Goal: Task Accomplishment & Management: Manage account settings

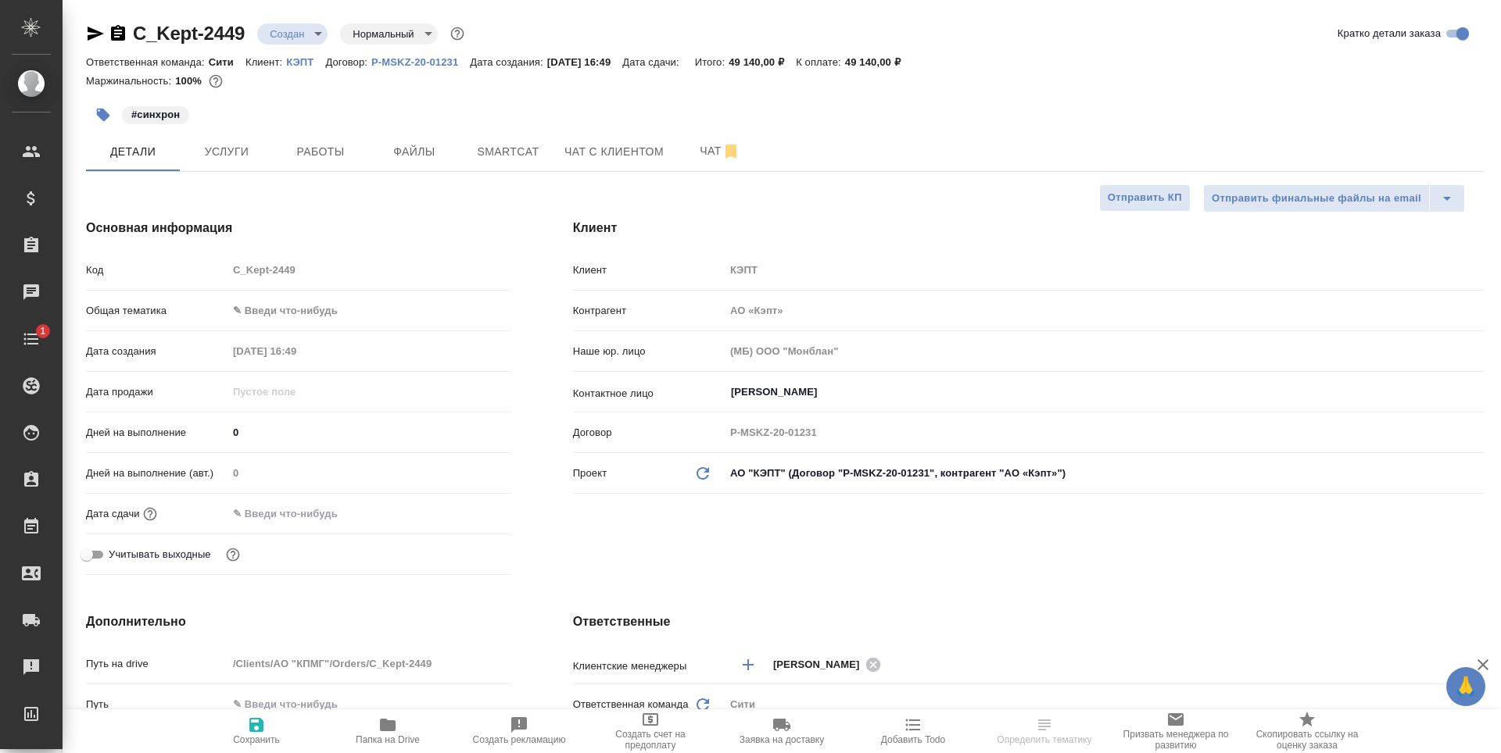
select select "RU"
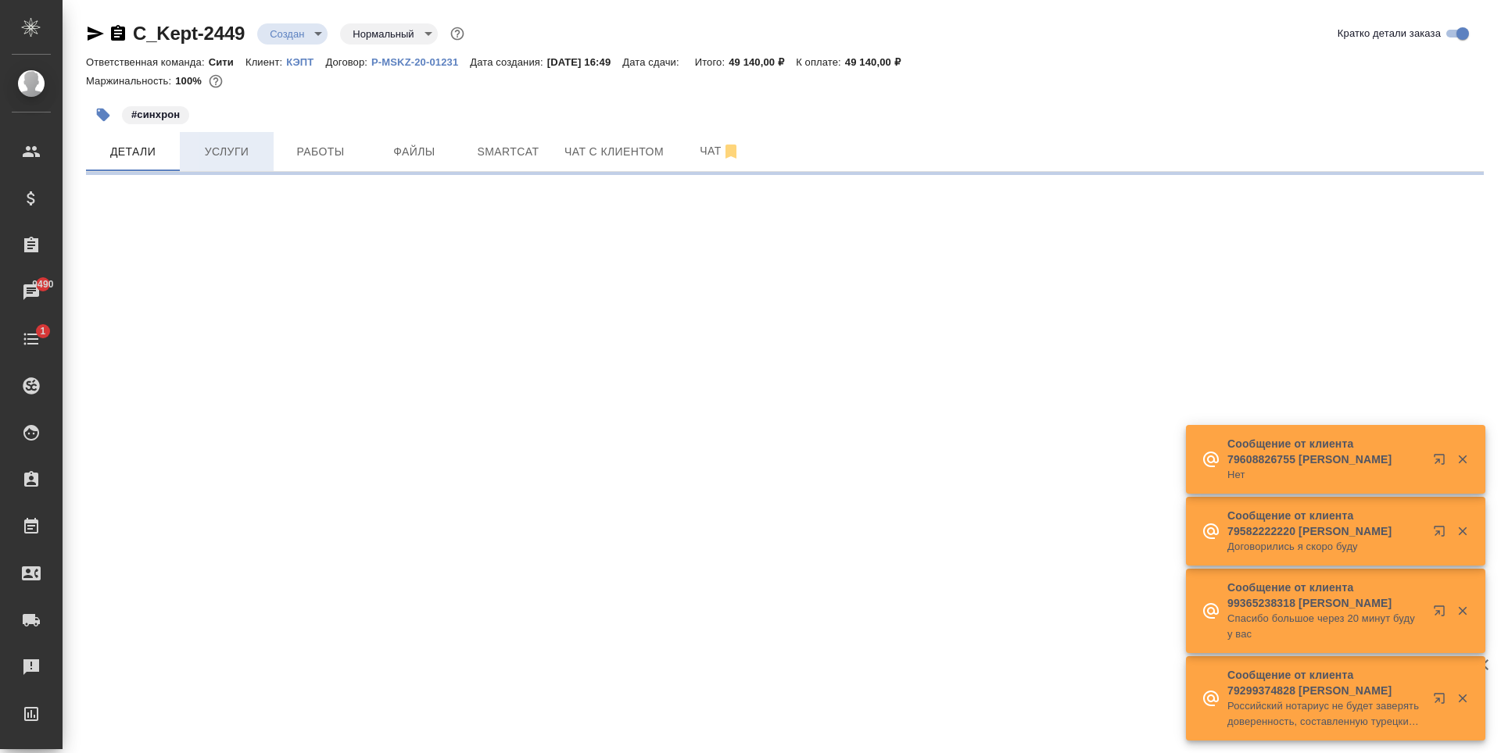
select select "RU"
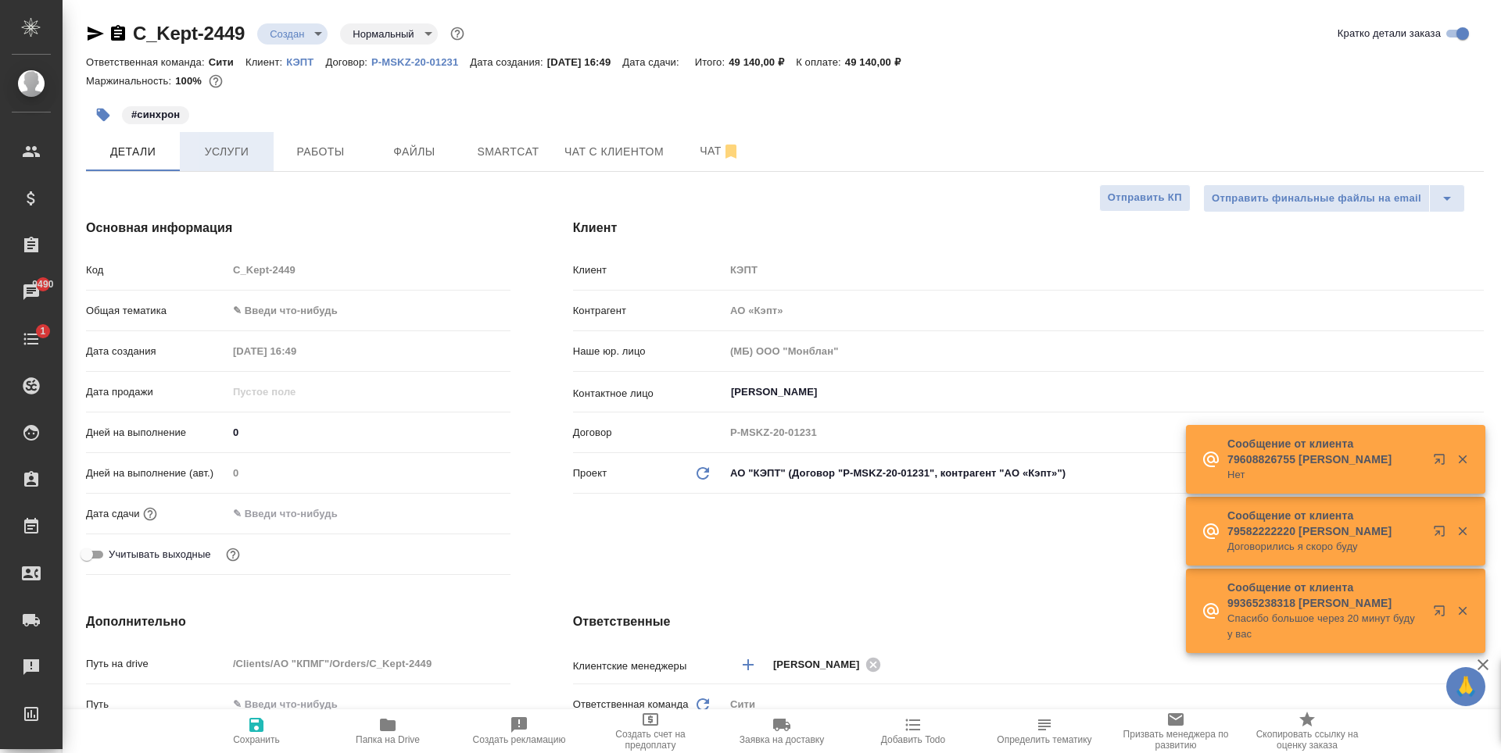
click at [248, 149] on span "Услуги" at bounding box center [226, 152] width 75 height 20
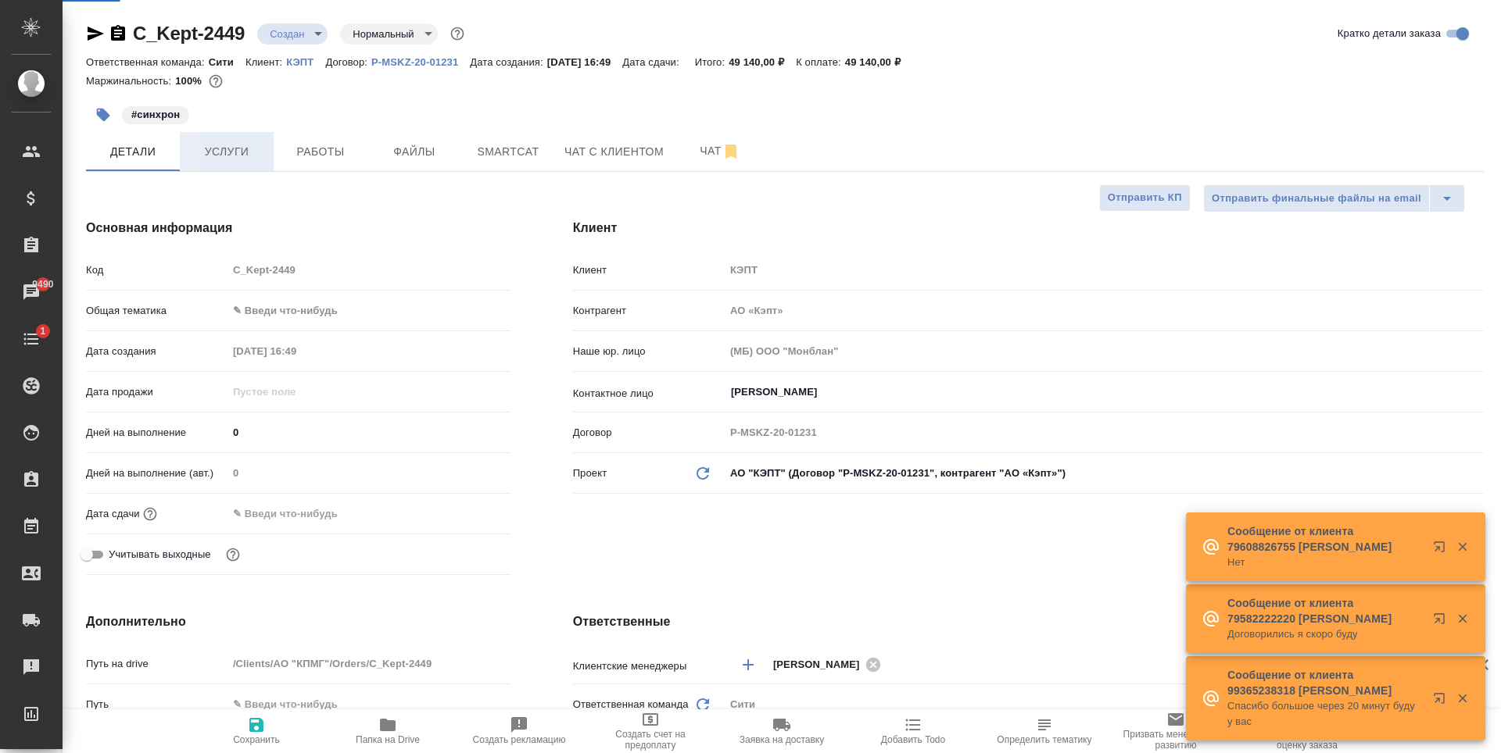
type textarea "x"
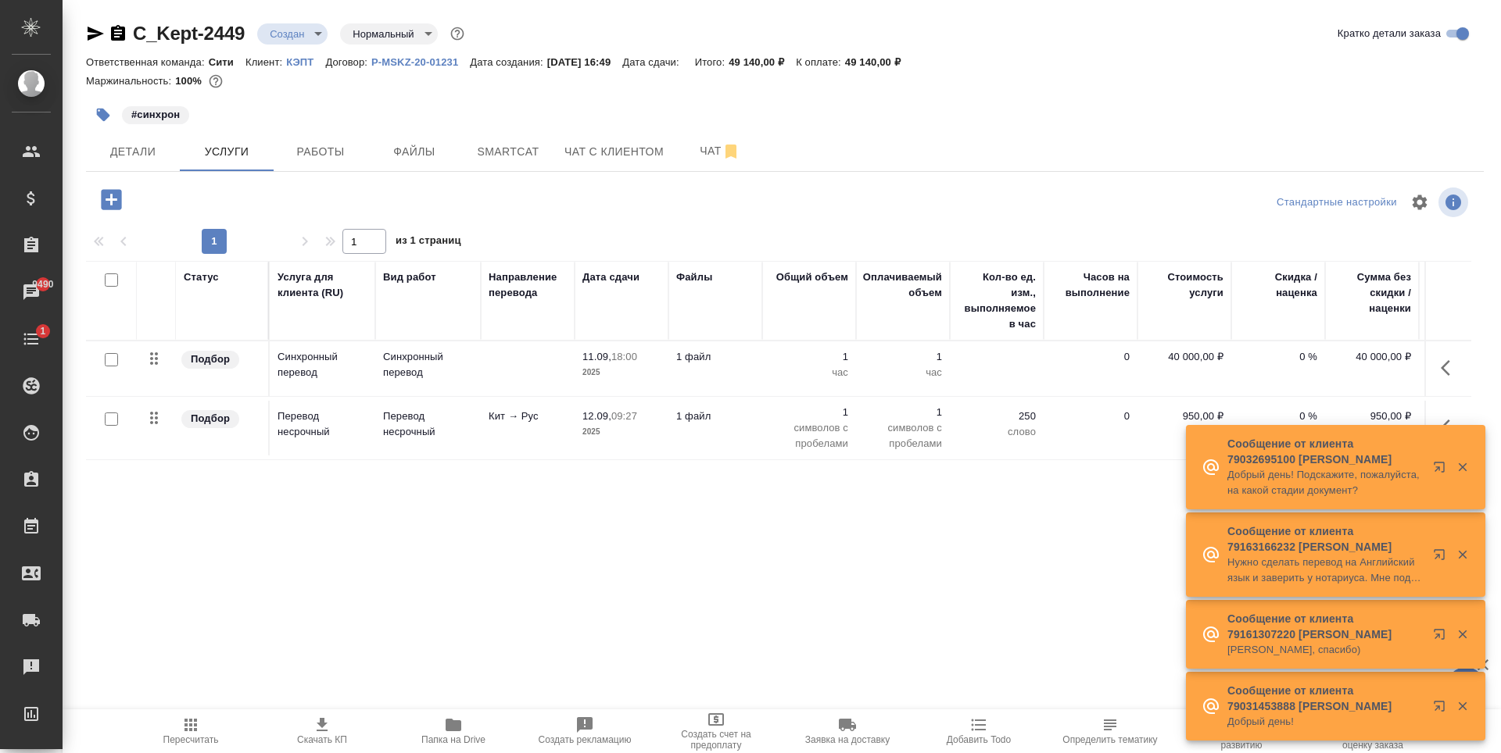
click at [111, 420] on input "checkbox" at bounding box center [111, 419] width 13 height 13
checkbox input "true"
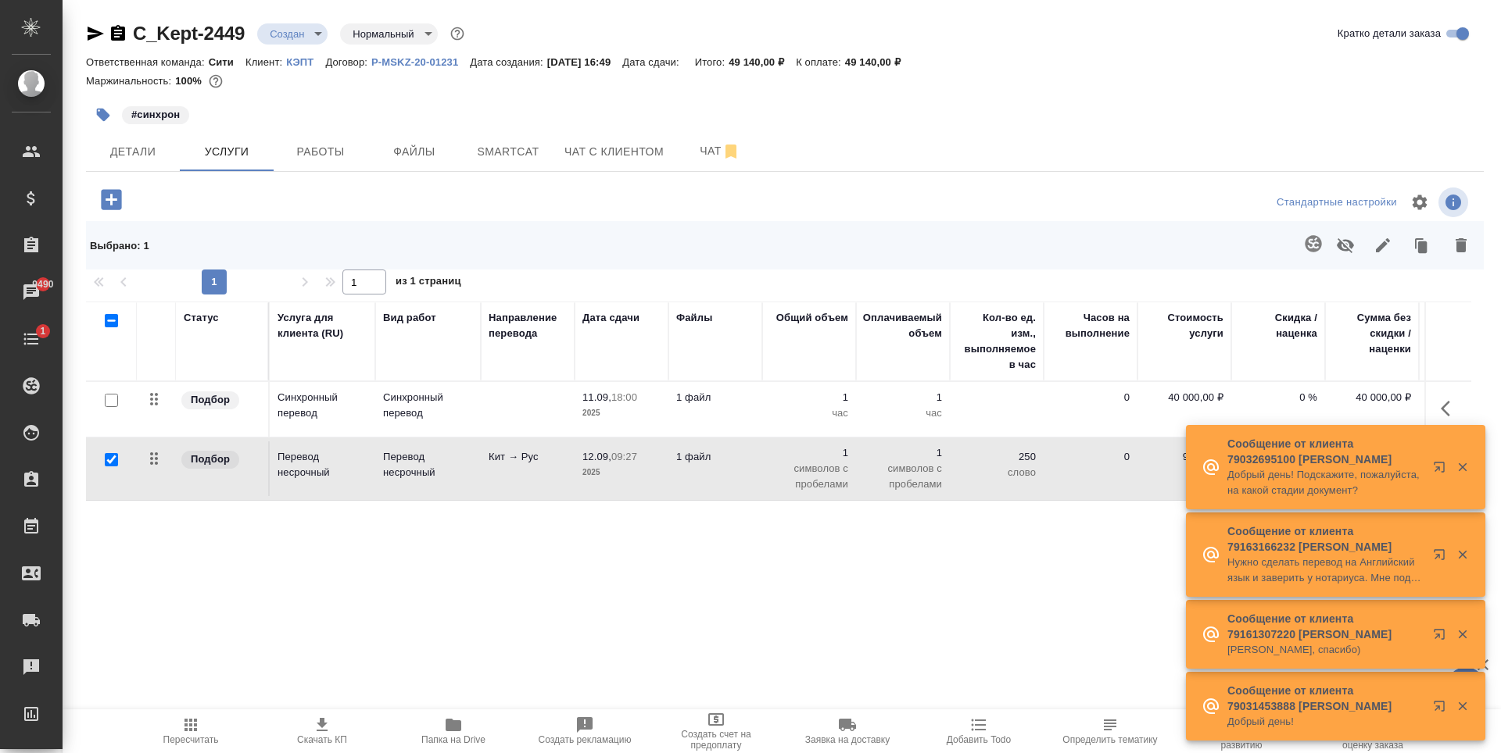
drag, startPoint x: 1466, startPoint y: 251, endPoint x: 1448, endPoint y: 264, distance: 22.4
click at [1466, 250] on icon "button" at bounding box center [1460, 245] width 19 height 19
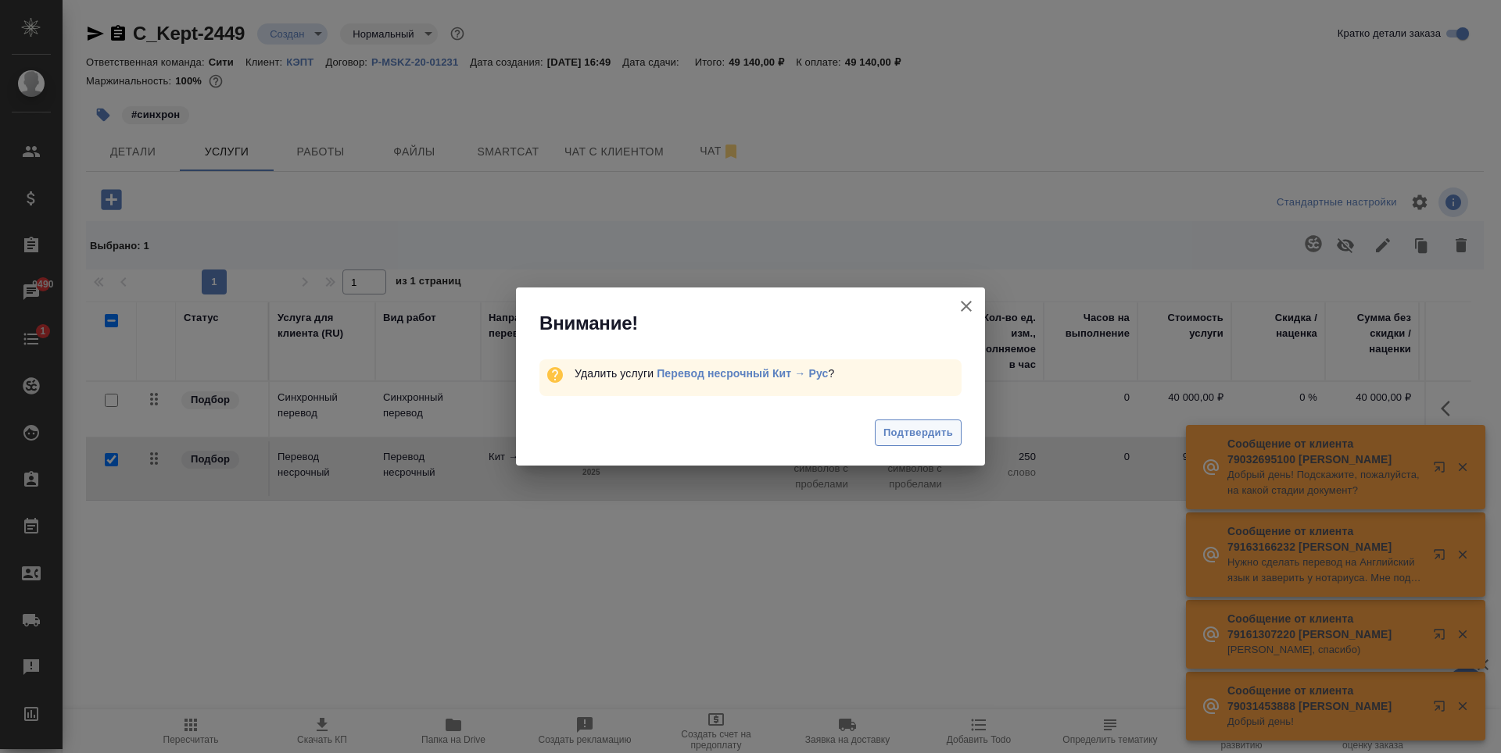
click at [950, 435] on span "Подтвердить" at bounding box center [918, 433] width 70 height 18
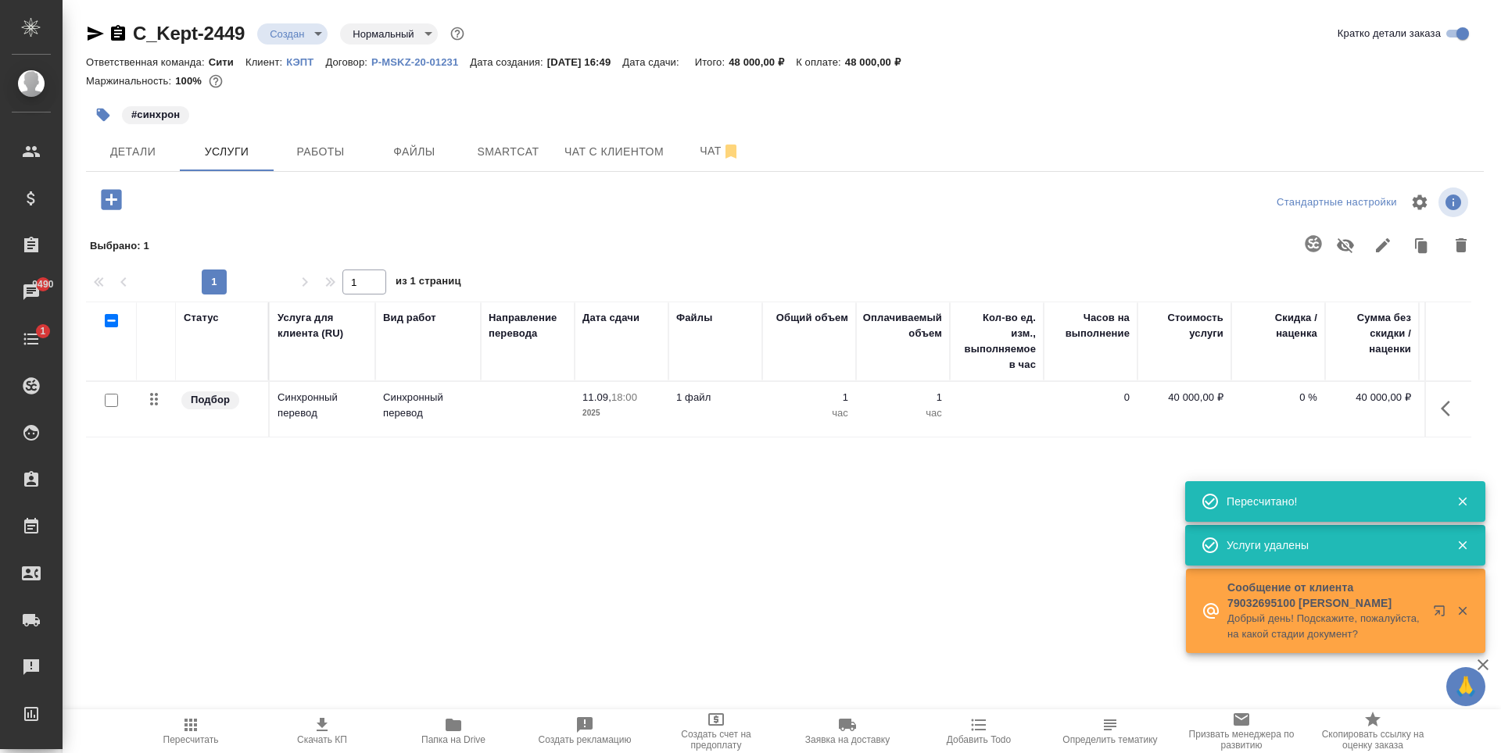
click at [939, 558] on div "Статус Услуга для клиента (RU) Вид работ Направление перевода Дата сдачи Файлы …" at bounding box center [778, 470] width 1385 height 336
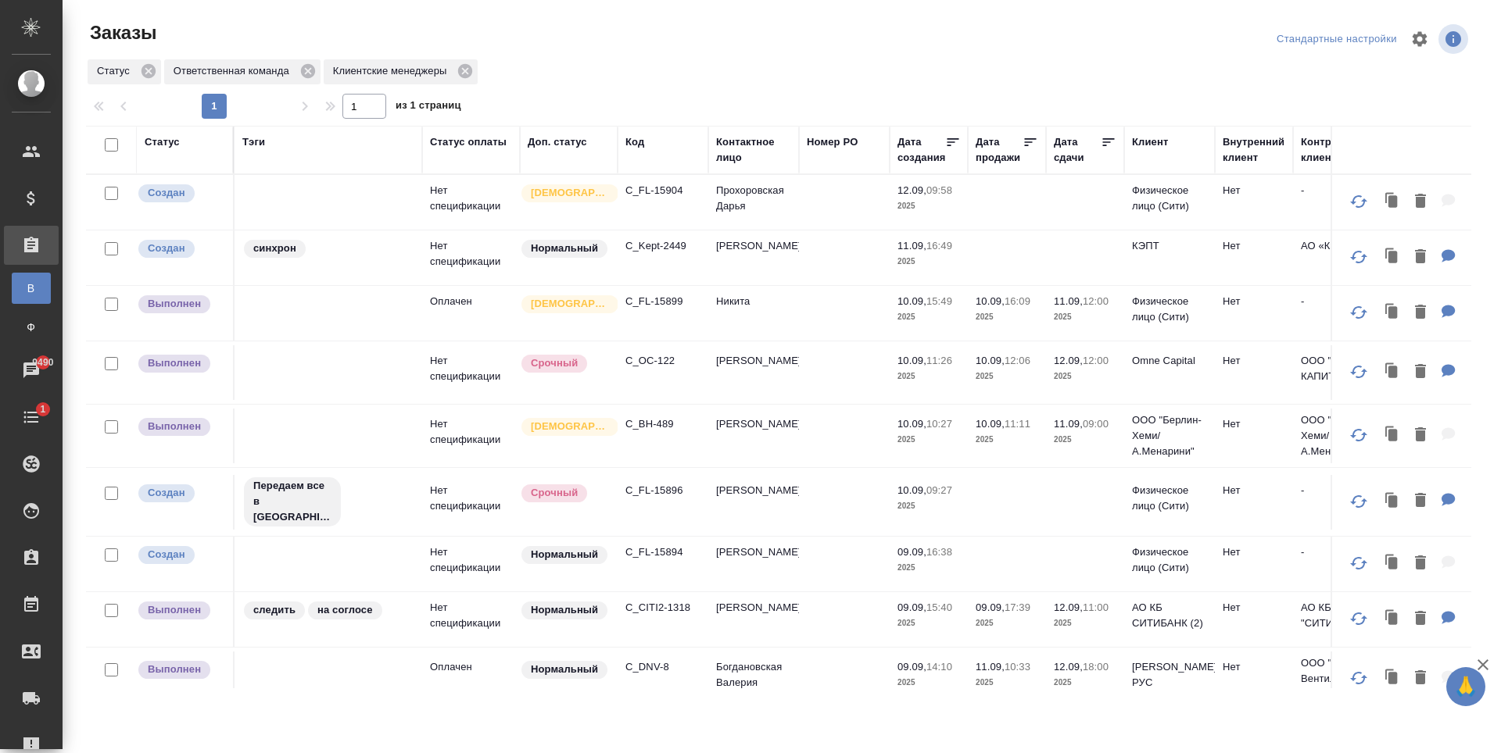
click at [674, 75] on div "Статус Ответственная команда Клиентские менеджеры" at bounding box center [778, 72] width 1385 height 28
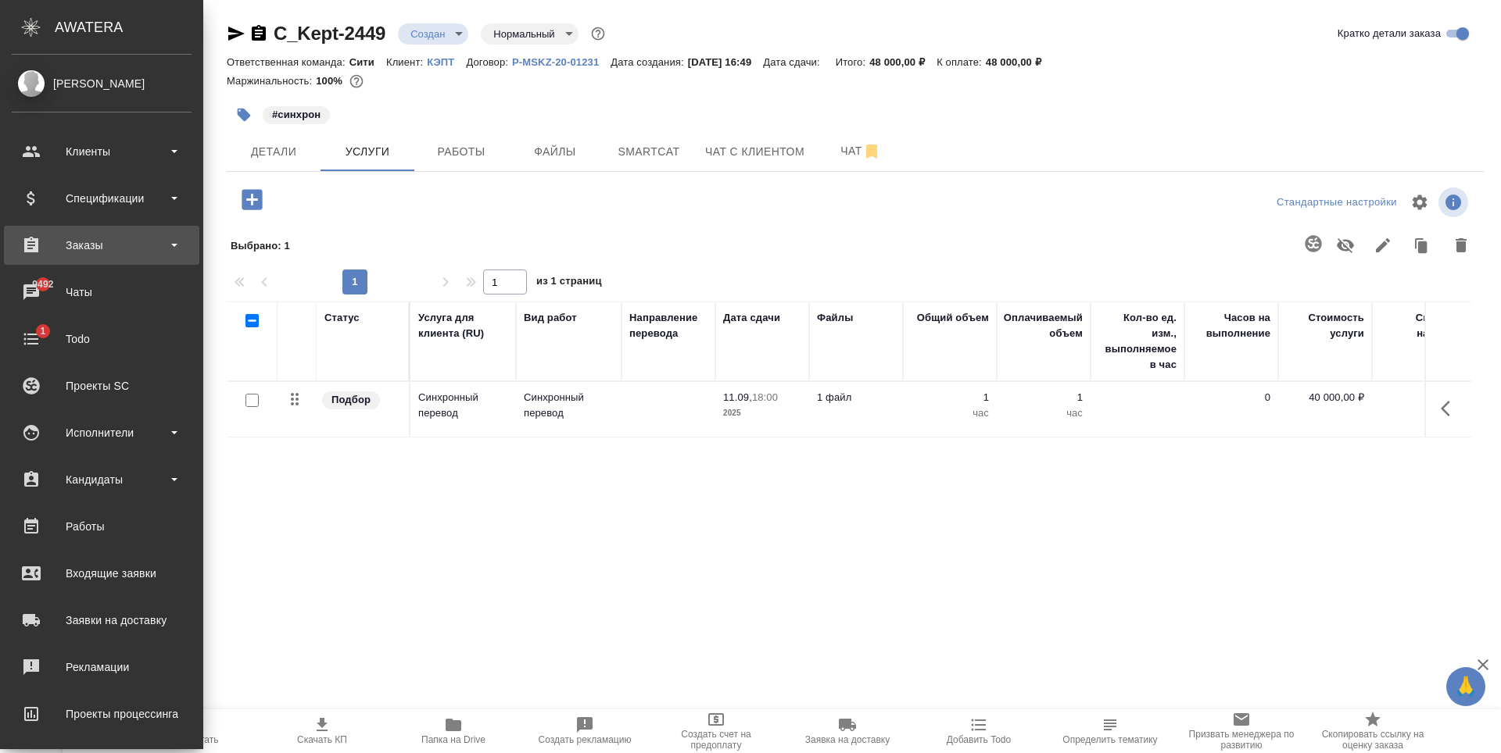
click at [88, 248] on div "Заказы" at bounding box center [102, 245] width 180 height 23
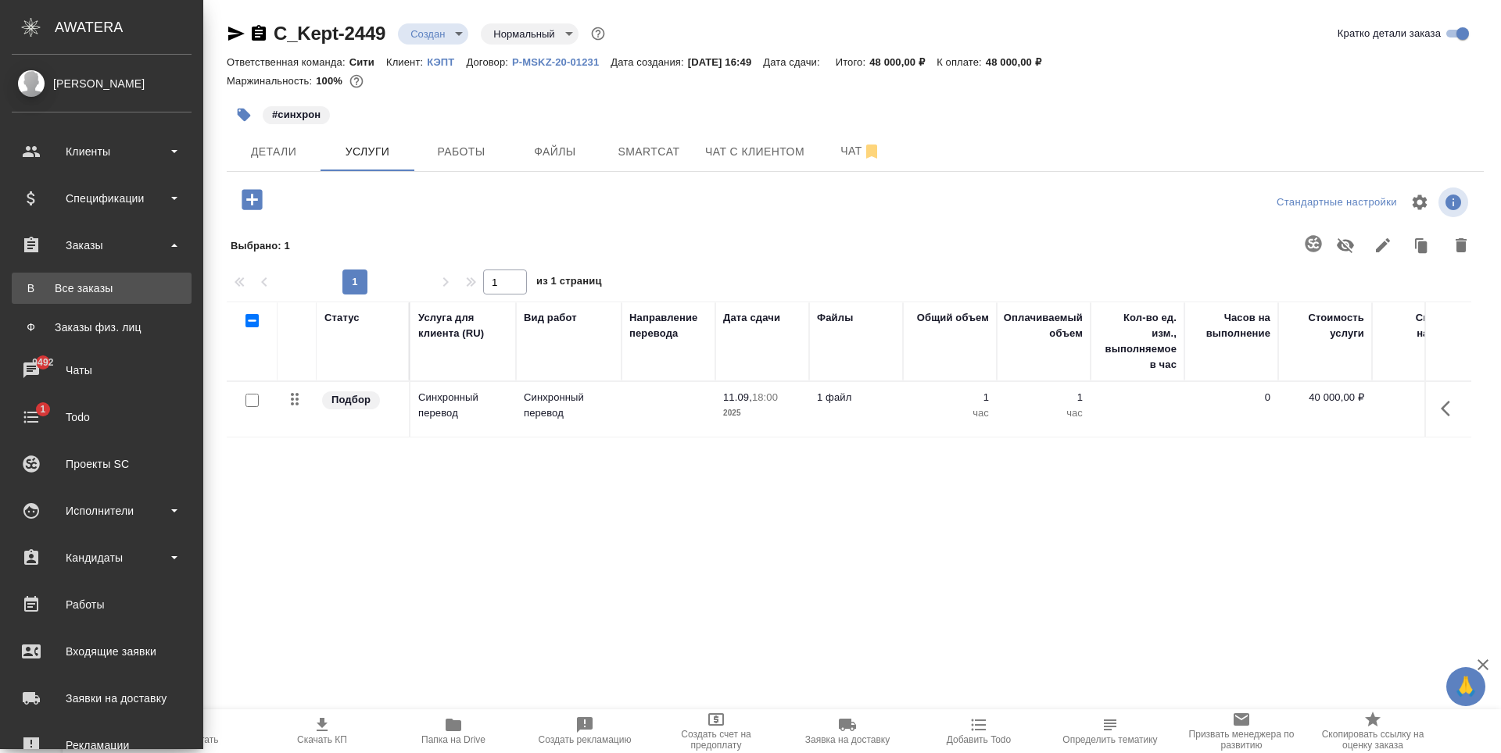
click at [98, 292] on div "Все заказы" at bounding box center [102, 289] width 164 height 16
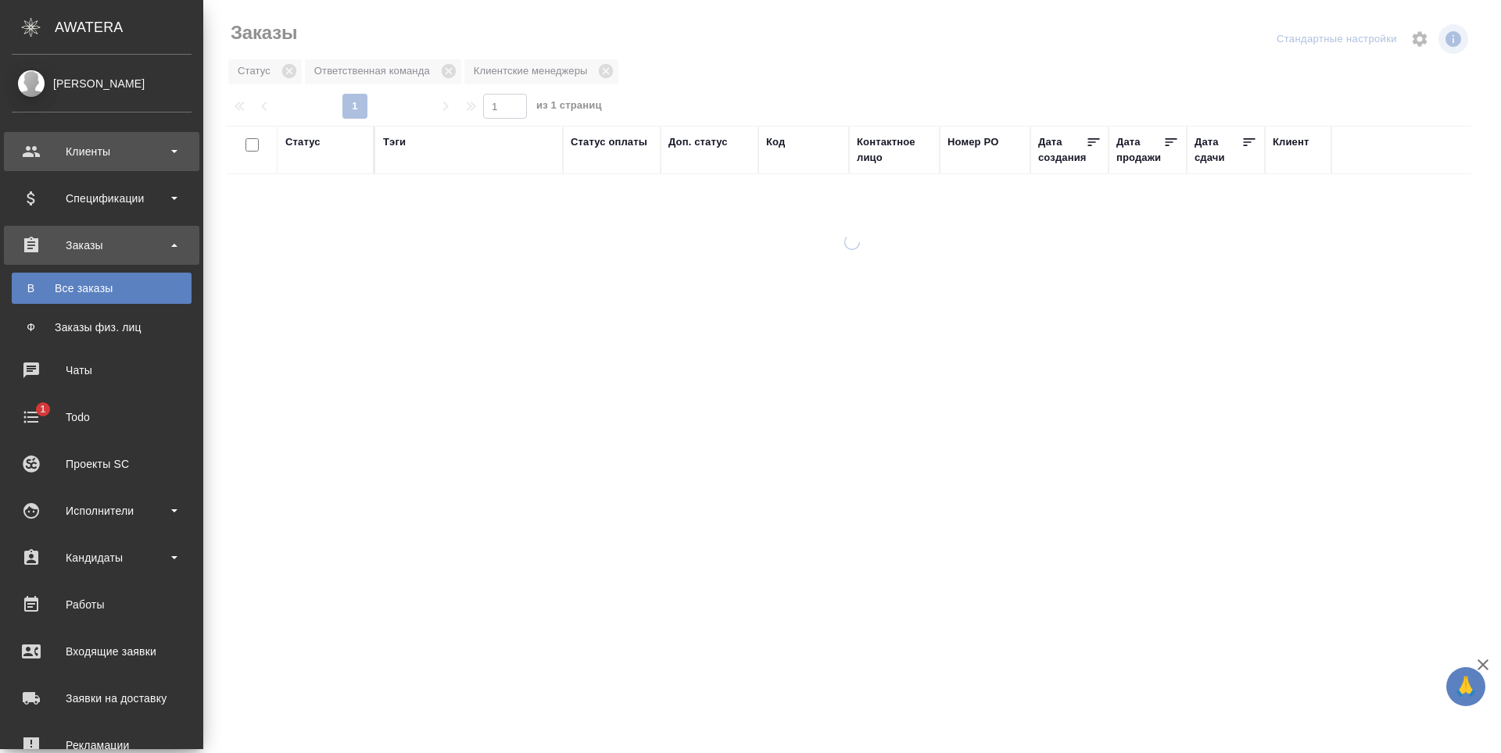
click at [109, 152] on div "Клиенты" at bounding box center [102, 151] width 180 height 23
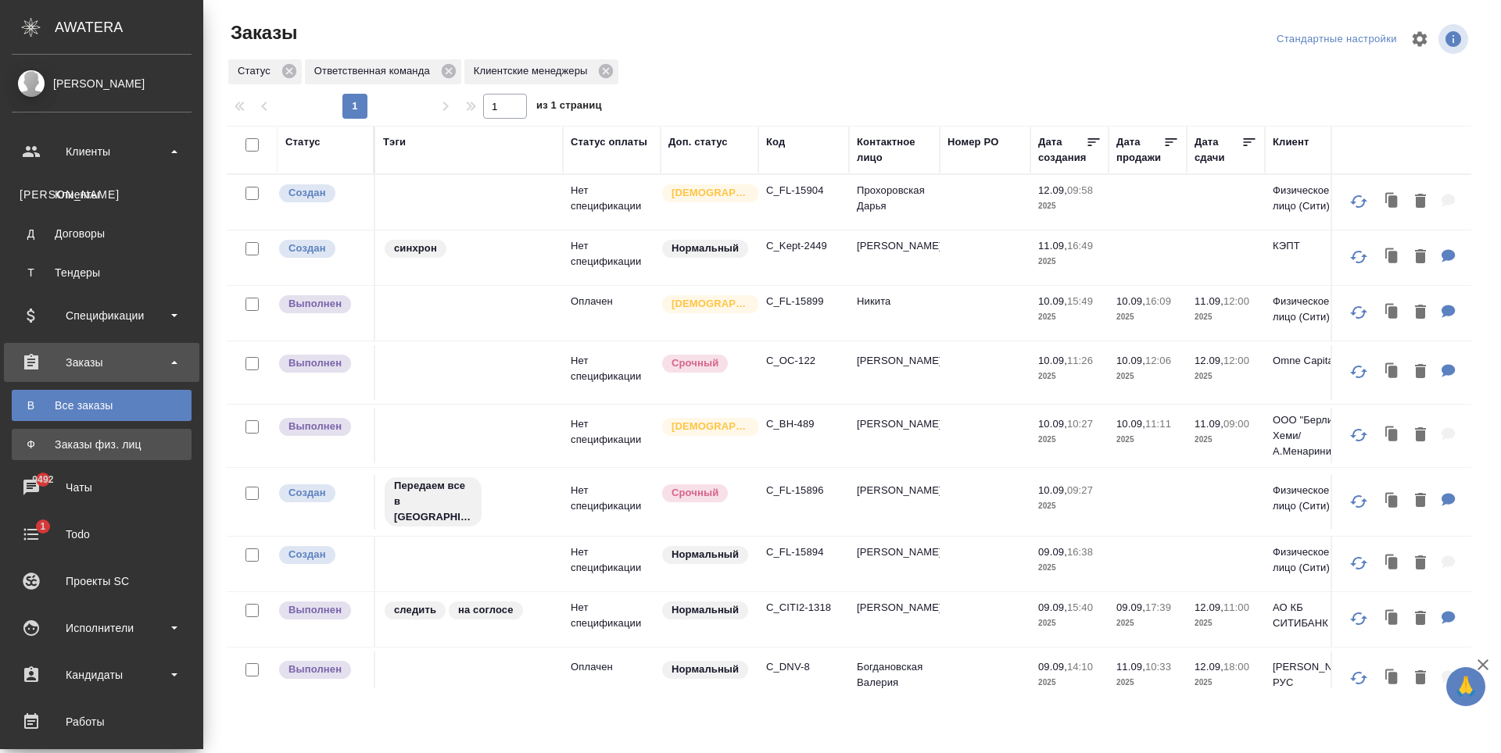
click at [120, 444] on div "Заказы физ. лиц" at bounding box center [102, 445] width 164 height 16
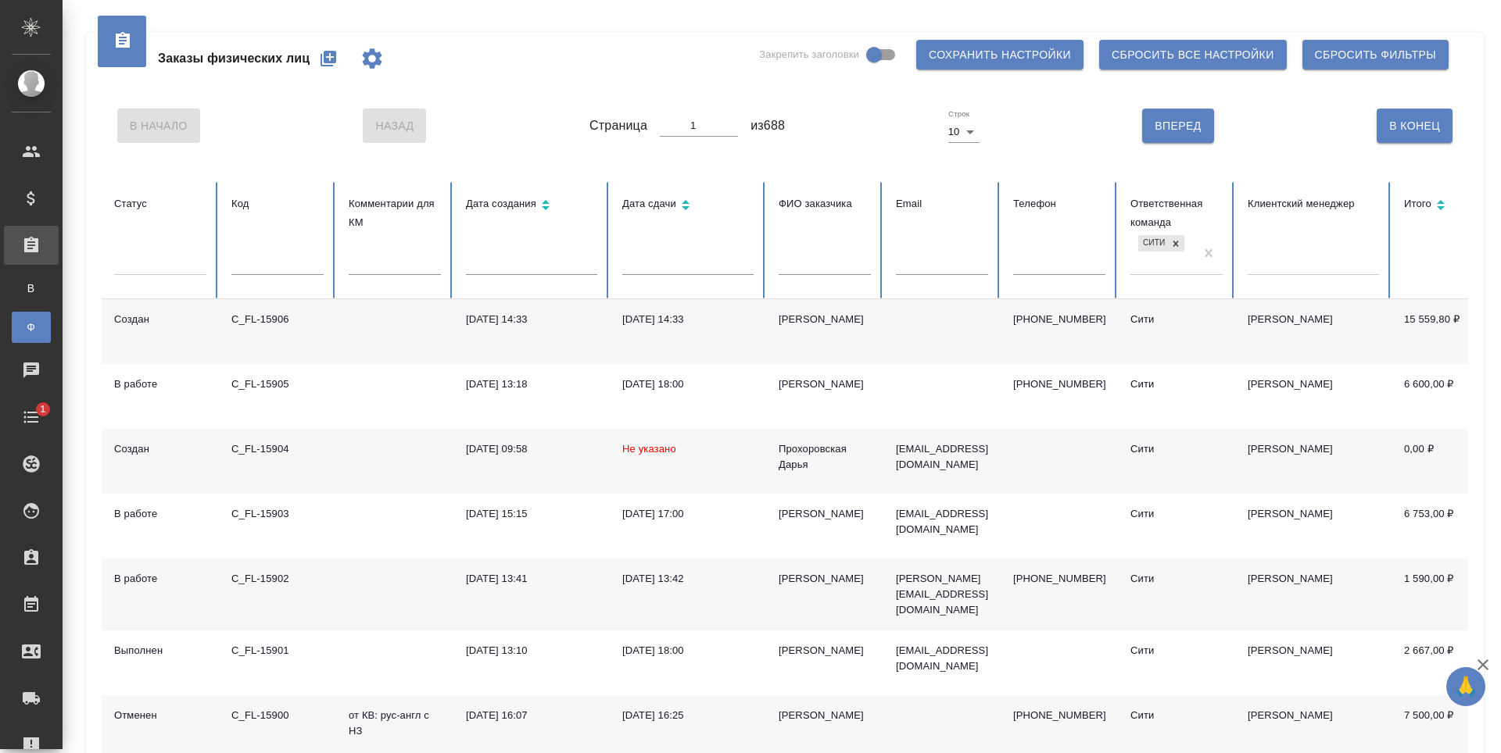
click at [334, 62] on icon "button" at bounding box center [328, 59] width 16 height 16
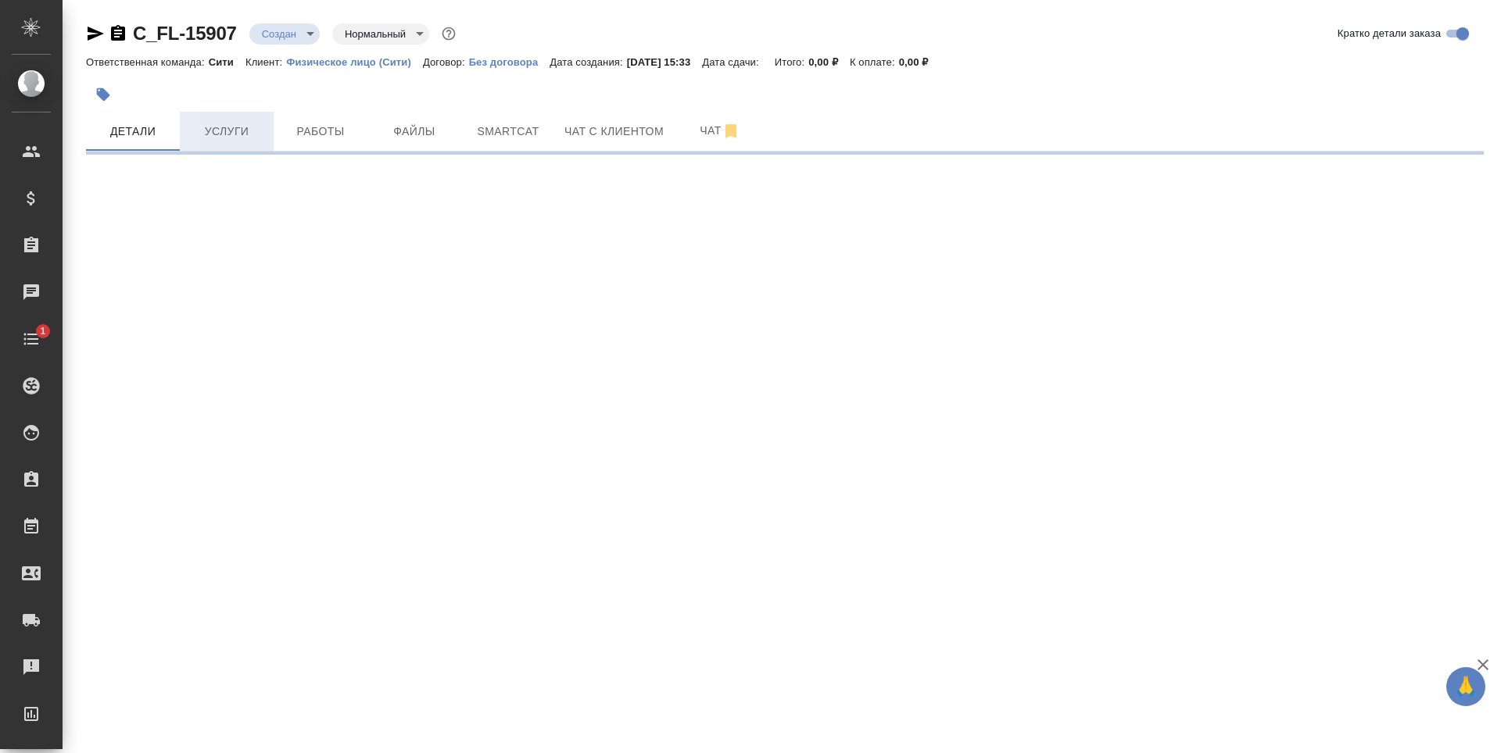
click at [218, 143] on button "Услуги" at bounding box center [227, 131] width 94 height 39
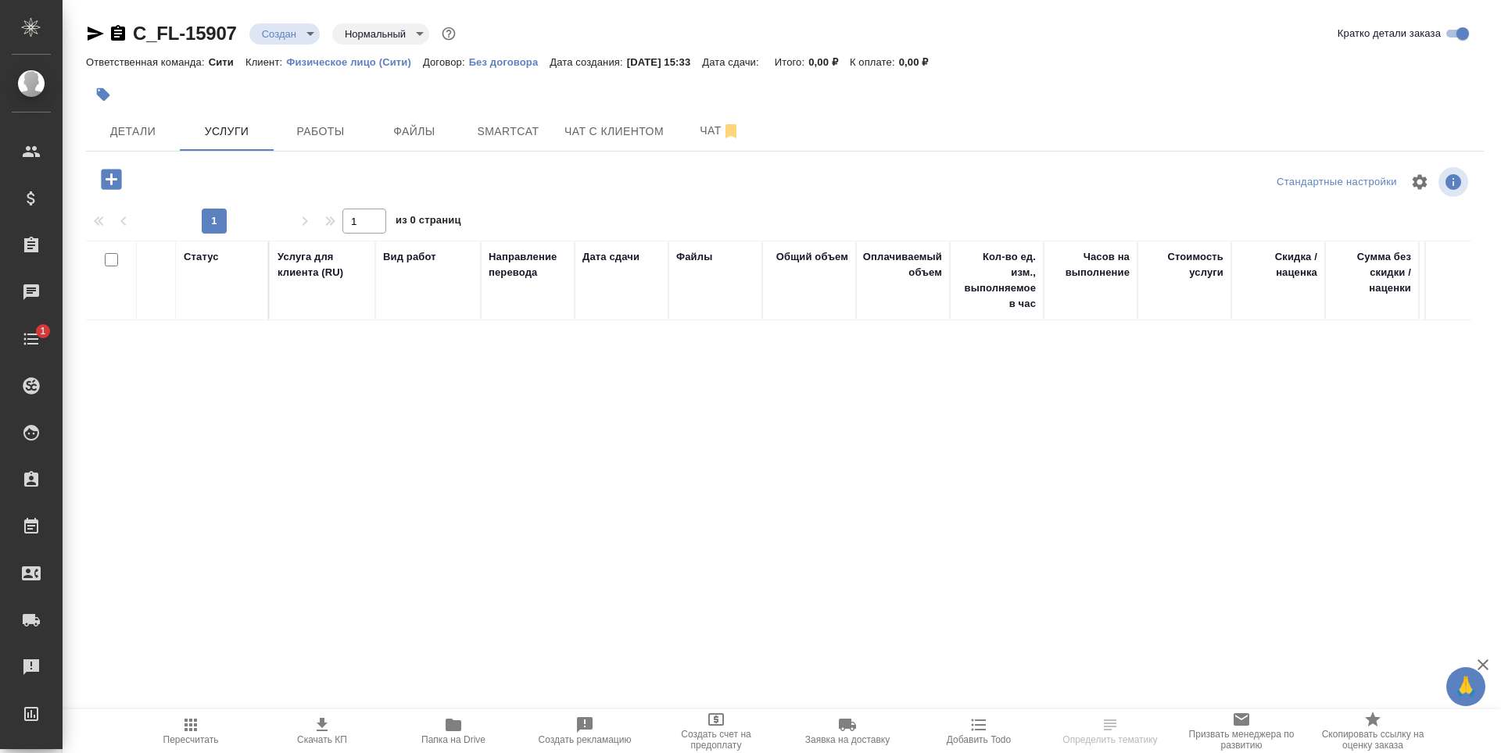
click at [110, 196] on div at bounding box center [319, 182] width 466 height 38
click at [113, 179] on icon "button" at bounding box center [111, 179] width 27 height 27
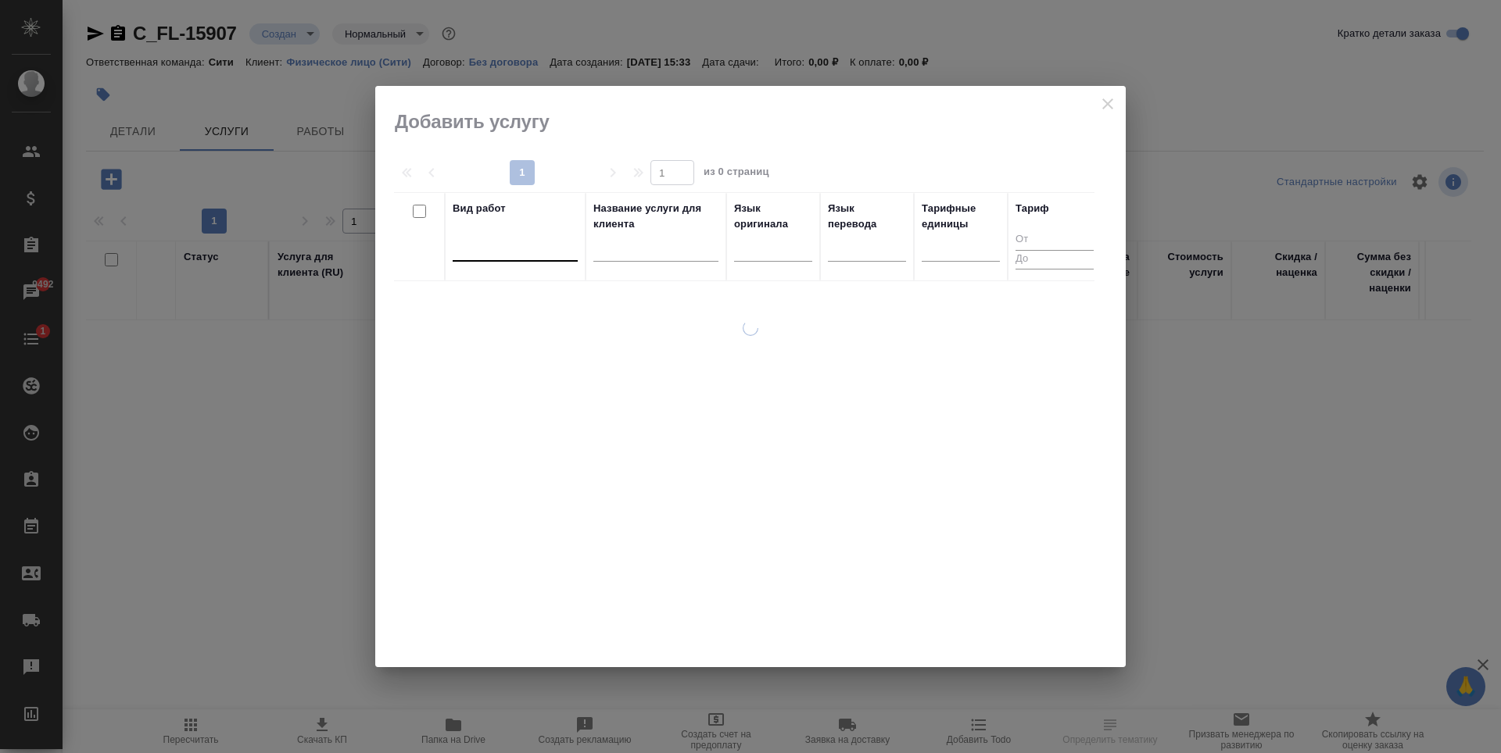
click at [510, 242] on div at bounding box center [515, 245] width 125 height 23
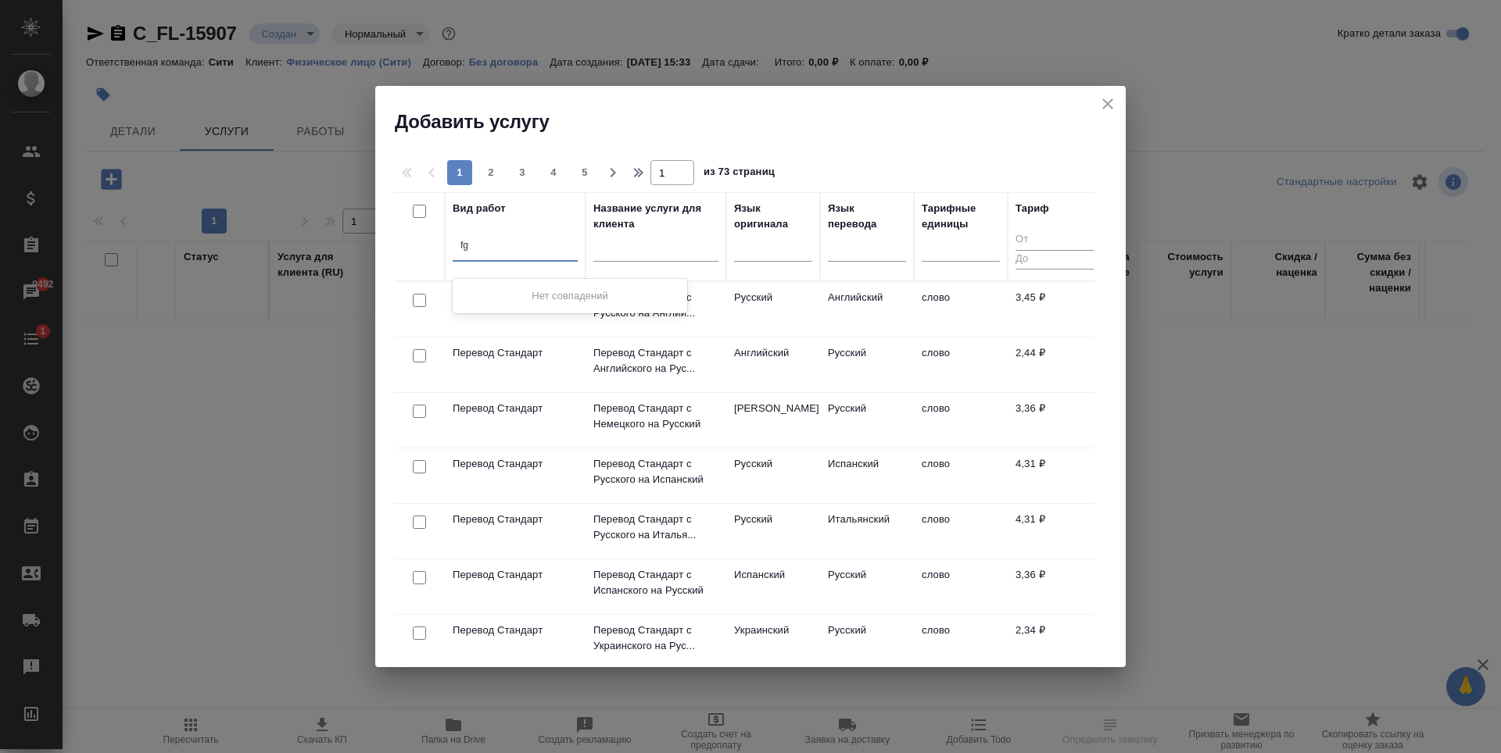
type input "f"
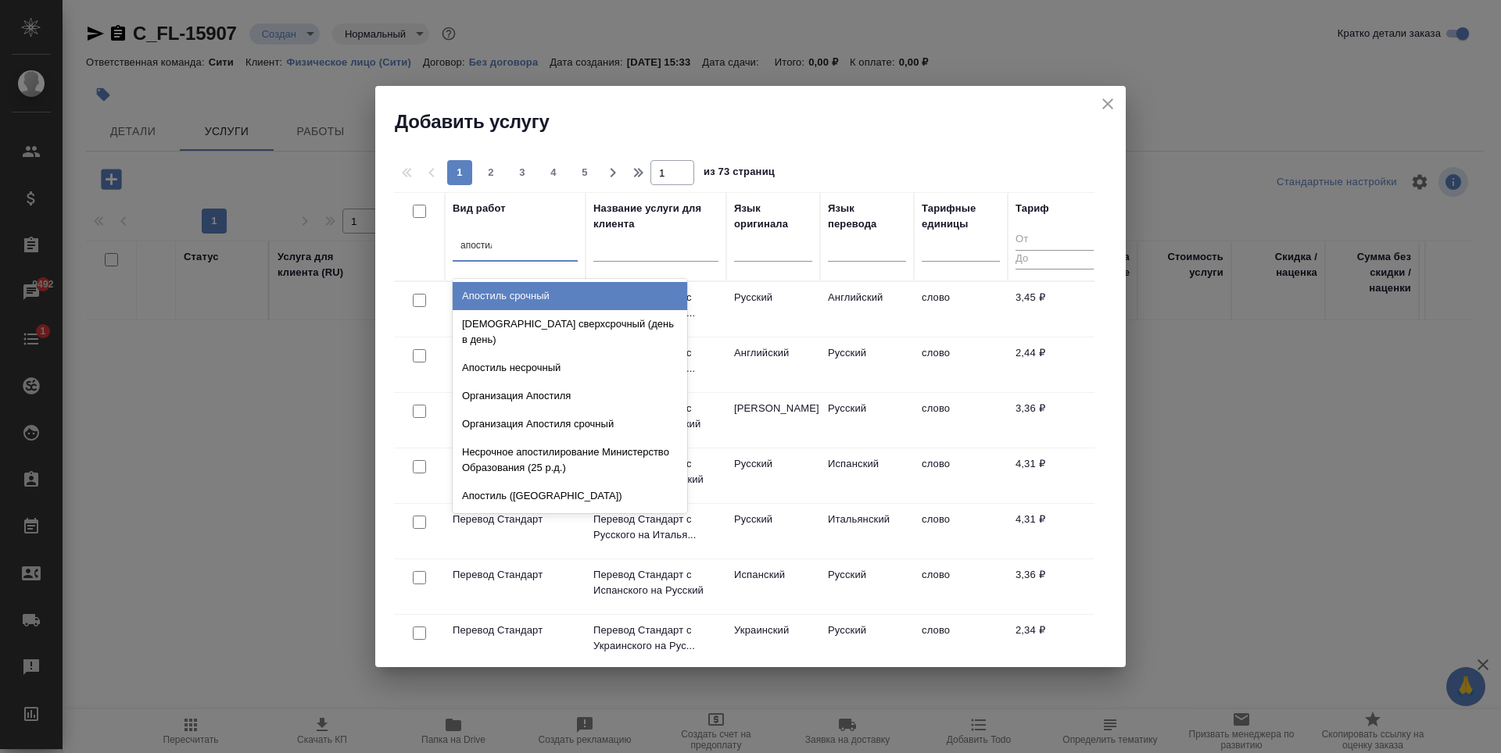
type input "апостиль"
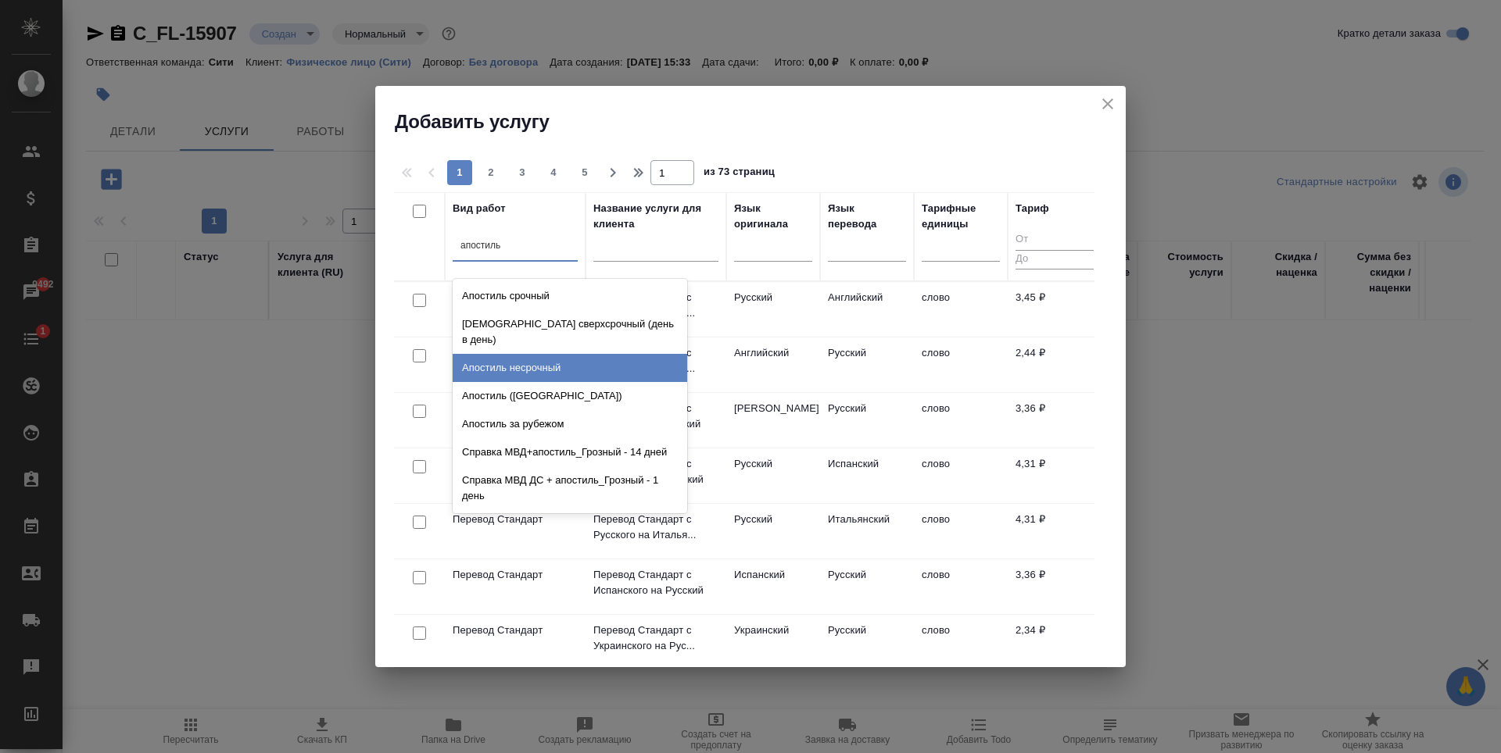
click at [552, 362] on div "Апостиль несрочный" at bounding box center [570, 368] width 234 height 28
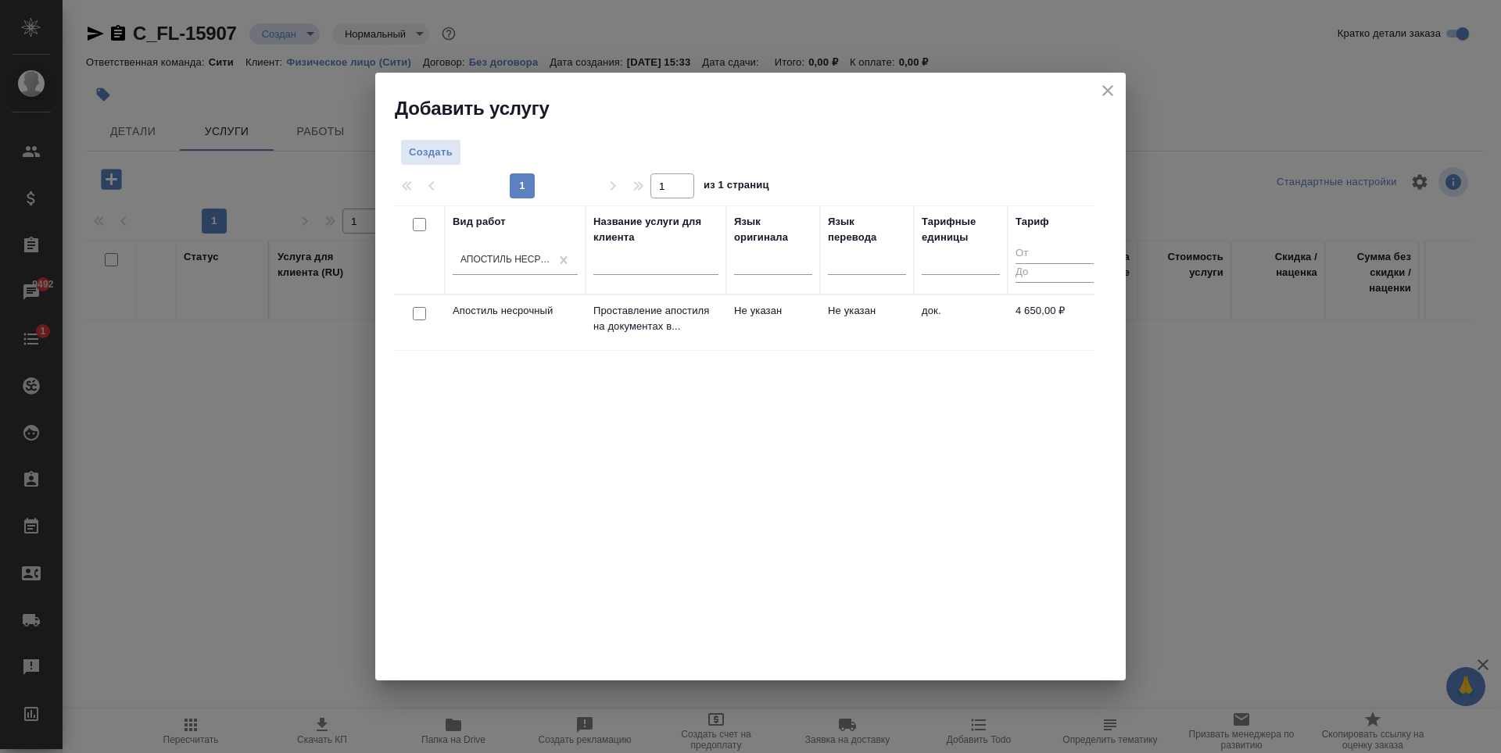
click at [414, 313] on input "checkbox" at bounding box center [419, 313] width 13 height 13
checkbox input "true"
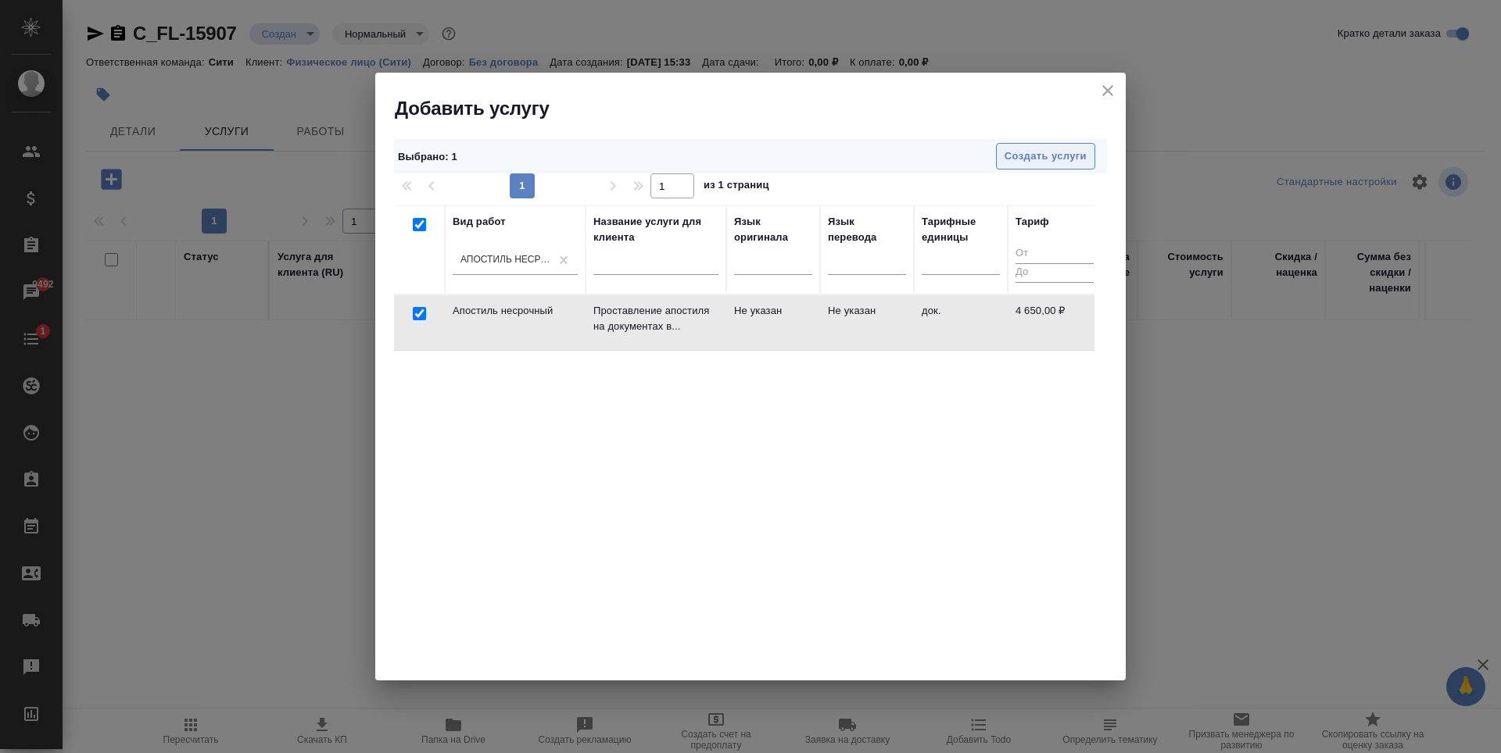
click at [1045, 144] on button "Создать услуги" at bounding box center [1045, 156] width 99 height 27
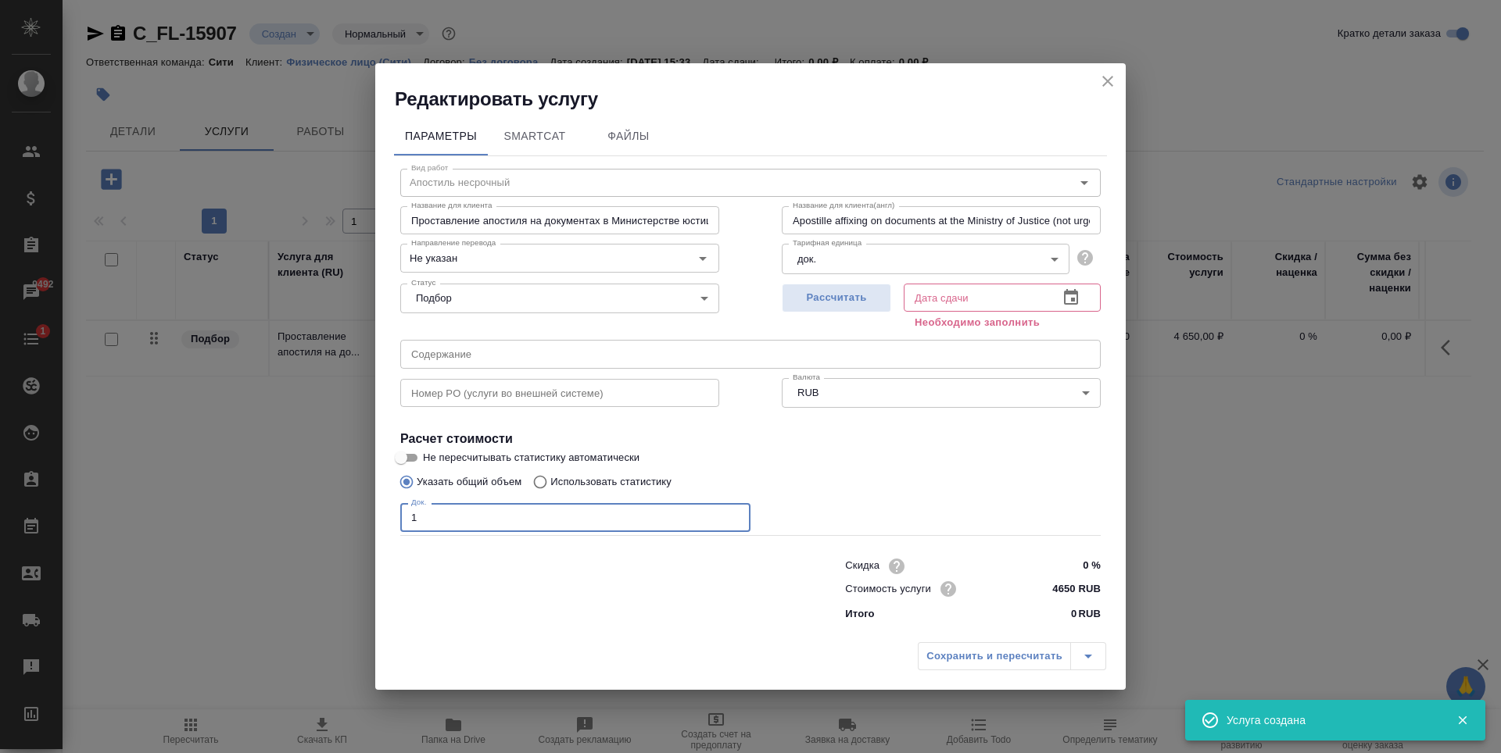
type input "1"
click at [735, 514] on input "1" at bounding box center [575, 517] width 350 height 28
click at [876, 292] on span "Рассчитать" at bounding box center [836, 298] width 92 height 18
type input "[DATE] 12:33"
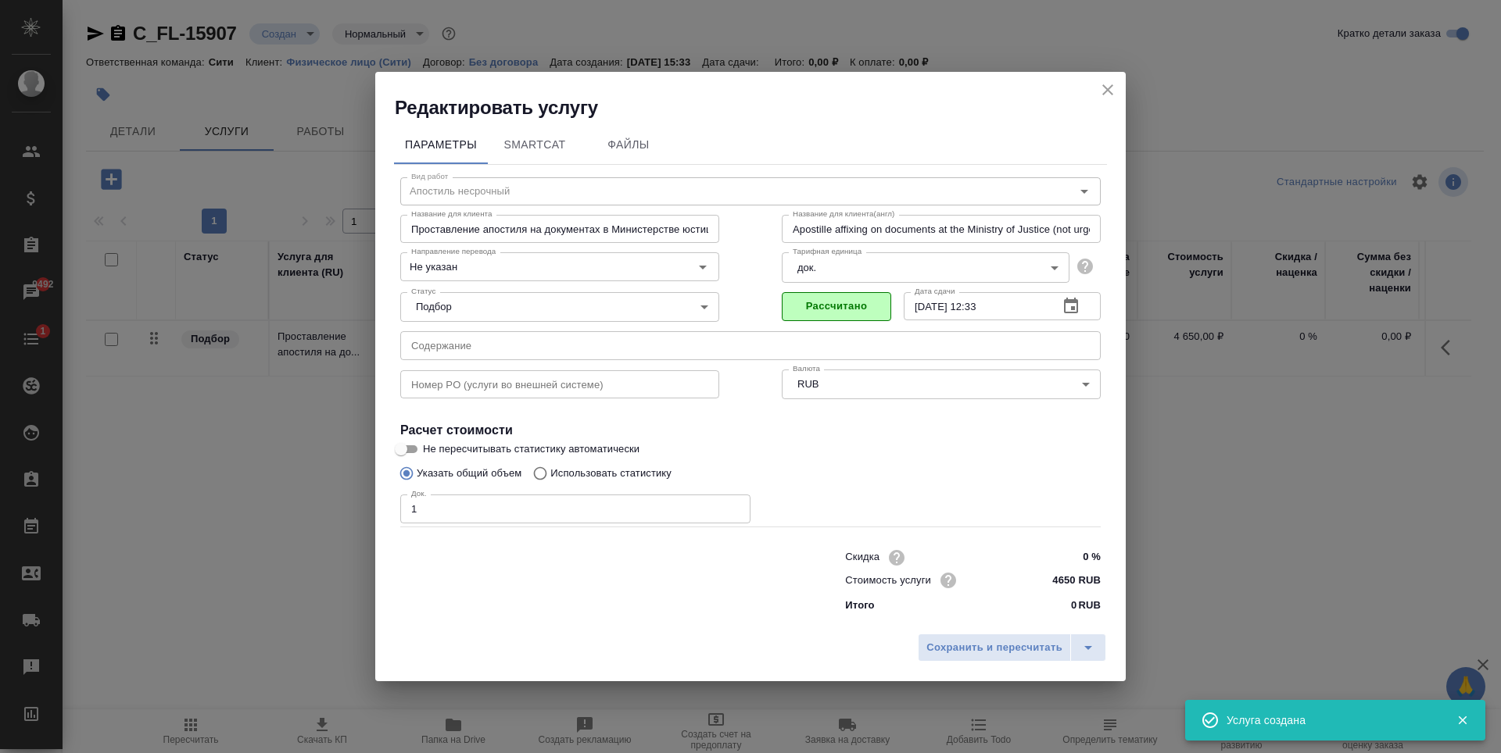
click at [960, 626] on div "Сохранить и пересчитать" at bounding box center [750, 653] width 750 height 55
click at [960, 642] on span "Сохранить и пересчитать" at bounding box center [994, 648] width 136 height 18
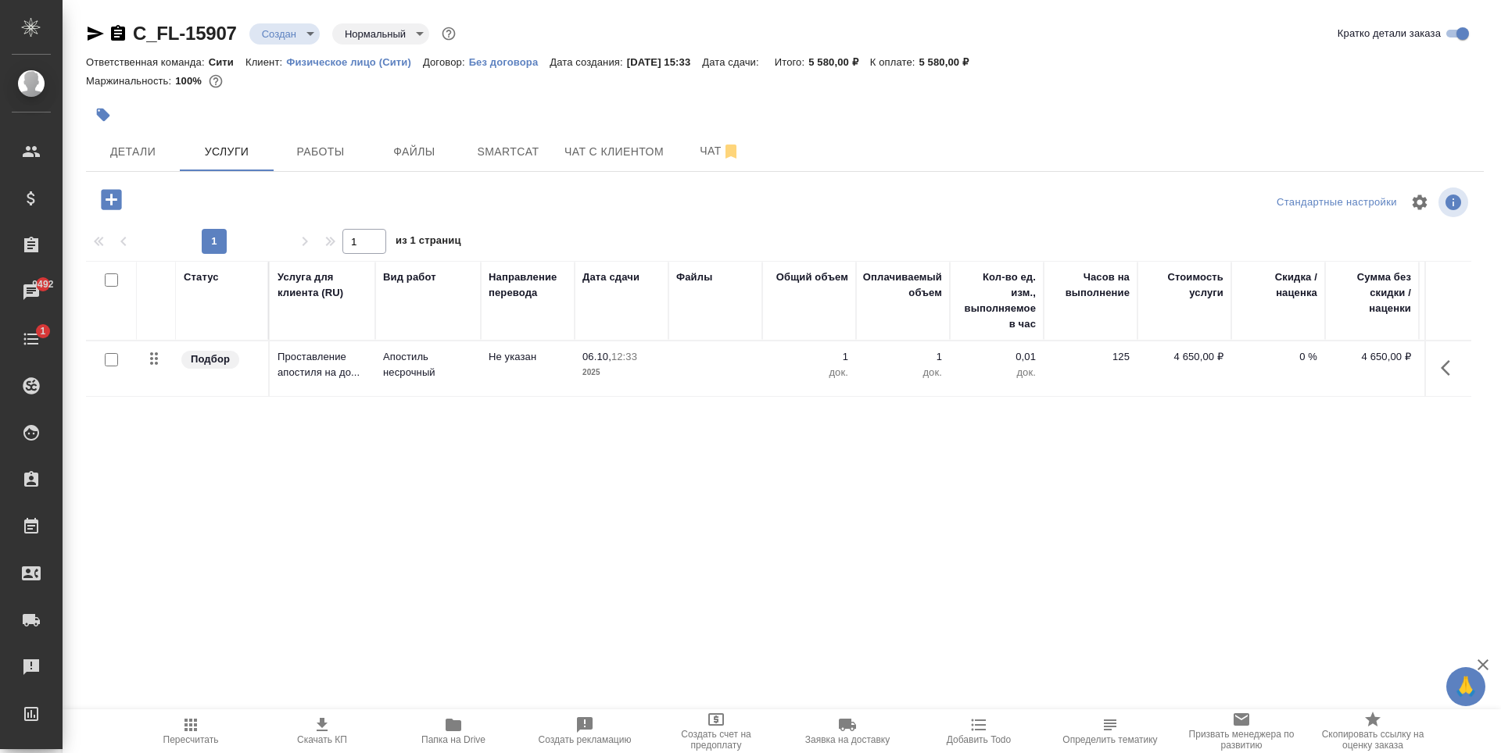
click at [635, 508] on div "Статус Услуга для клиента (RU) Вид работ Направление перевода Дата сдачи Файлы …" at bounding box center [778, 429] width 1385 height 336
click at [263, 111] on div at bounding box center [552, 115] width 932 height 34
click at [94, 24] on icon "button" at bounding box center [95, 33] width 19 height 19
click at [338, 454] on div "Статус Услуга для клиента (RU) Вид работ Направление перевода Дата сдачи Файлы …" at bounding box center [778, 429] width 1385 height 336
click at [157, 138] on button "Детали" at bounding box center [133, 151] width 94 height 39
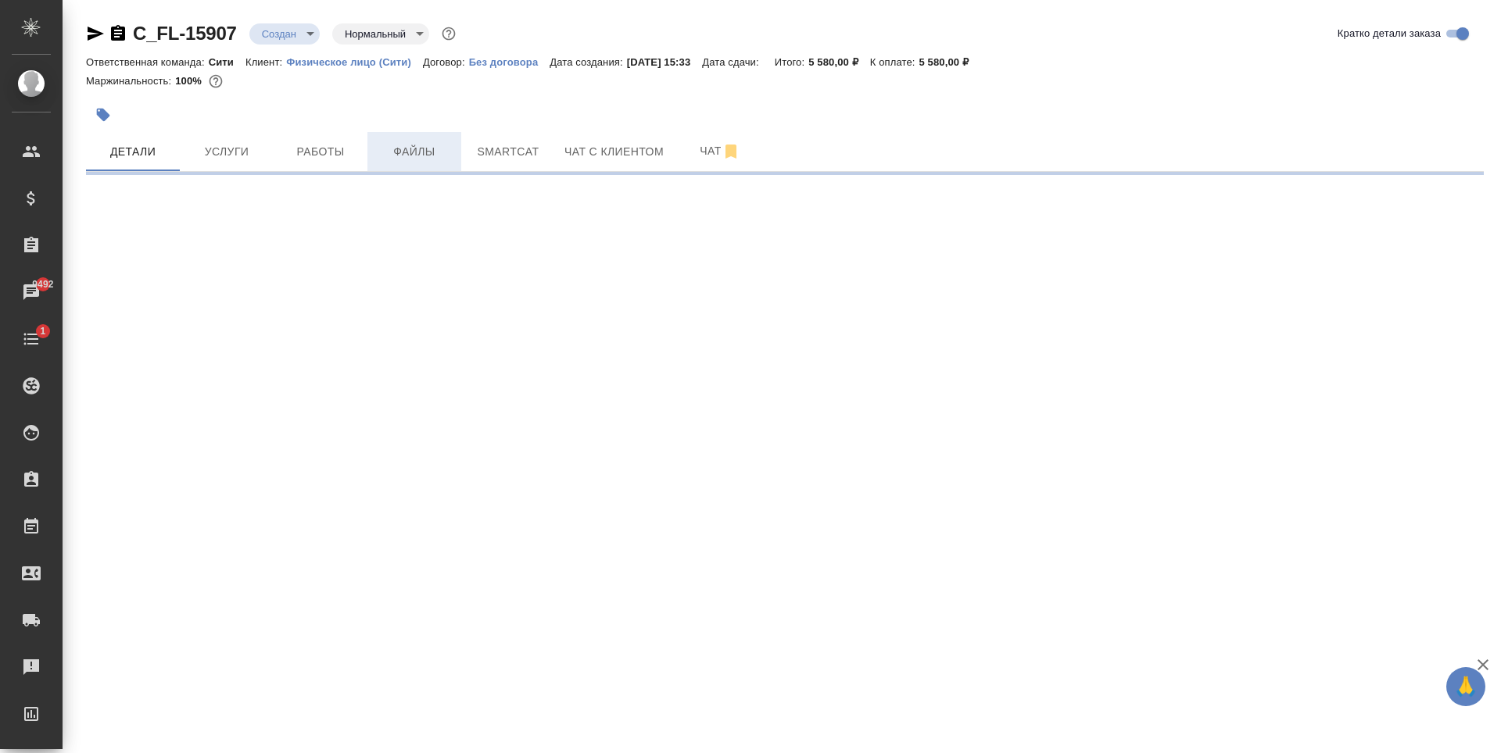
select select "RU"
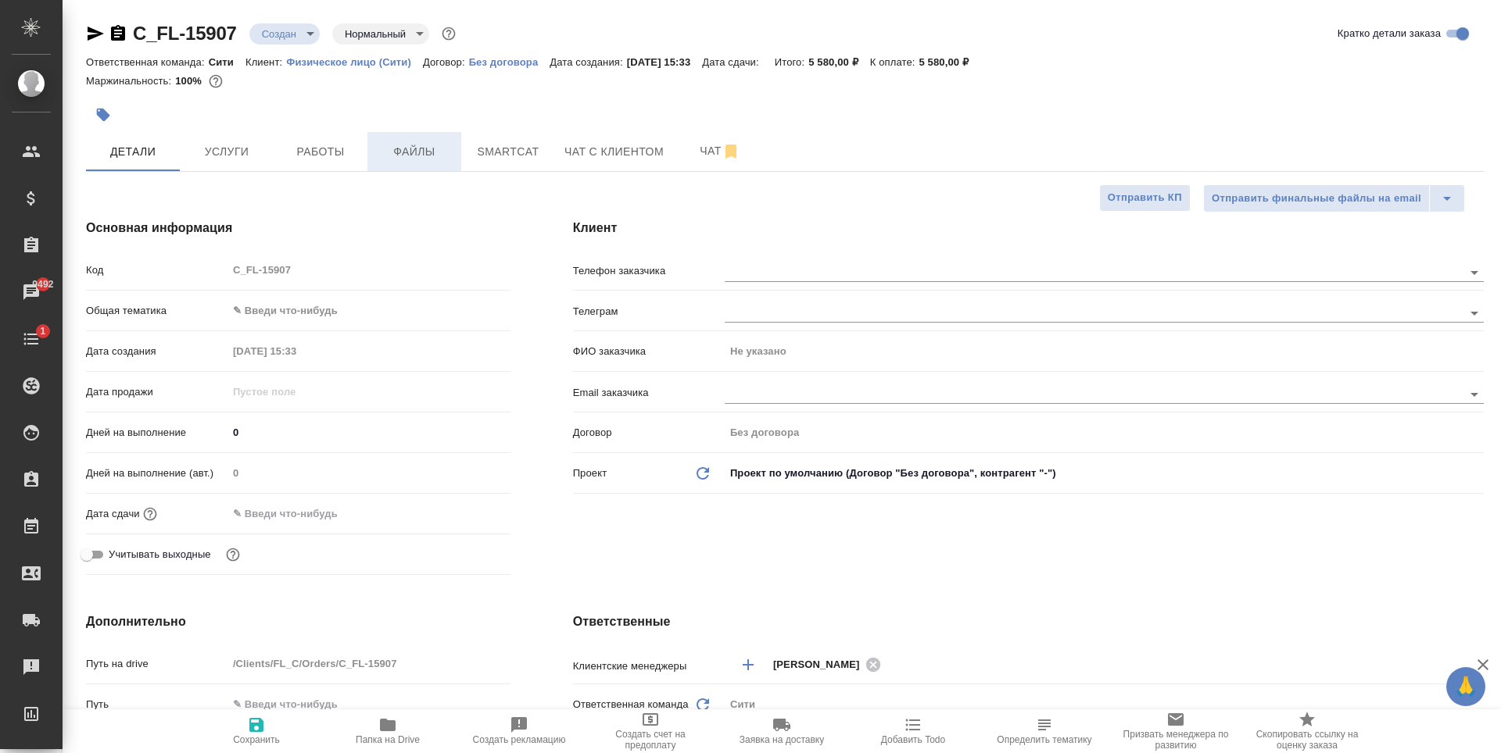
type textarea "x"
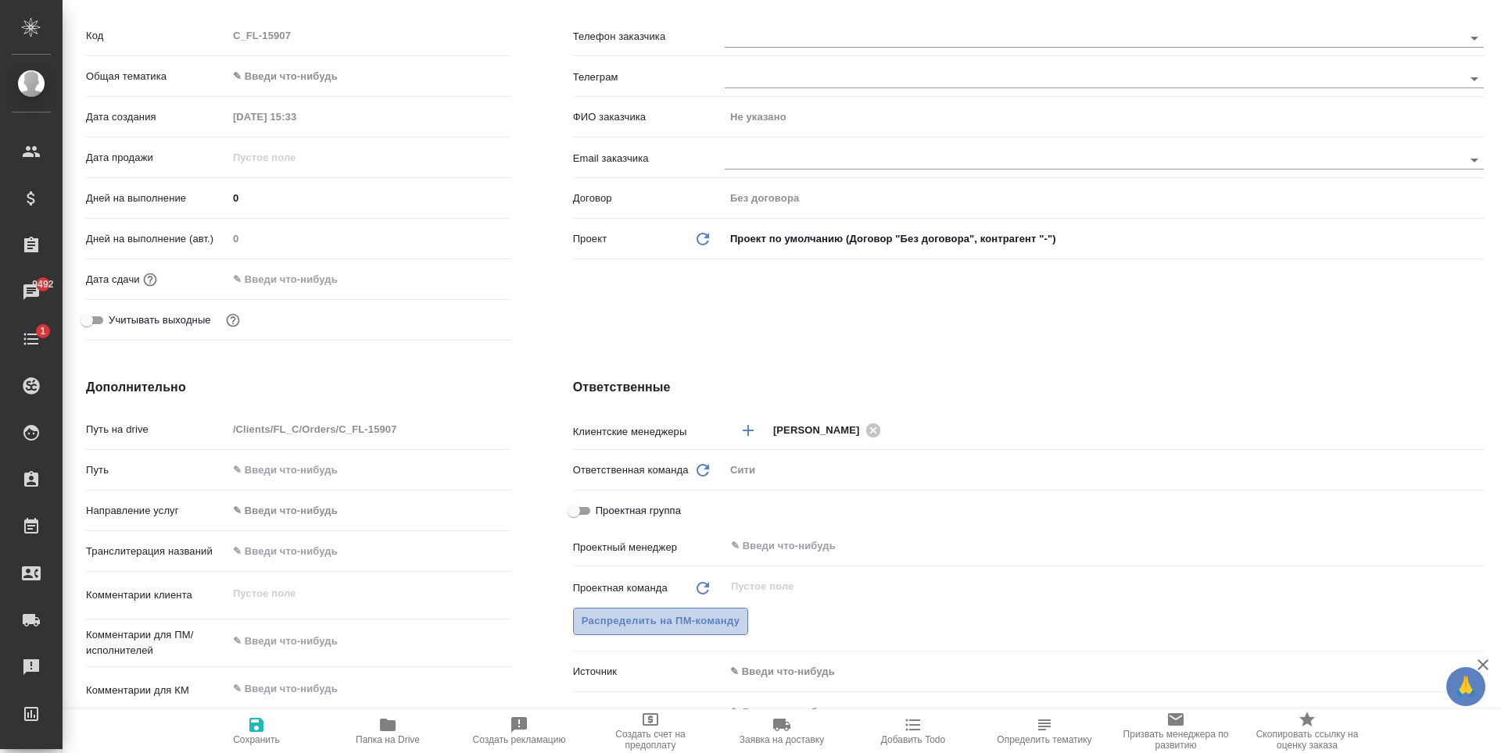
click at [732, 617] on span "Распределить на ПМ-команду" at bounding box center [661, 622] width 159 height 18
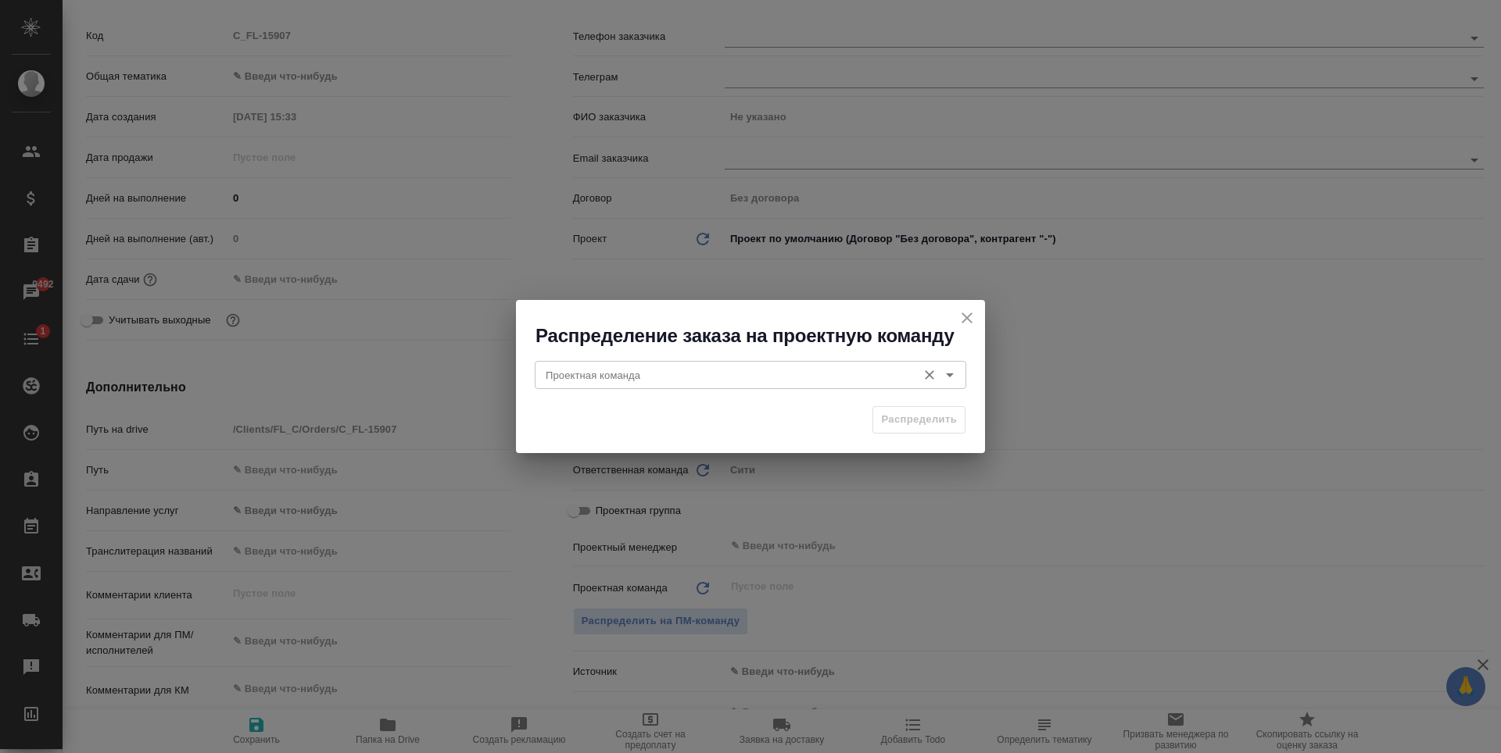
click at [628, 370] on input "Проектная команда" at bounding box center [724, 375] width 370 height 19
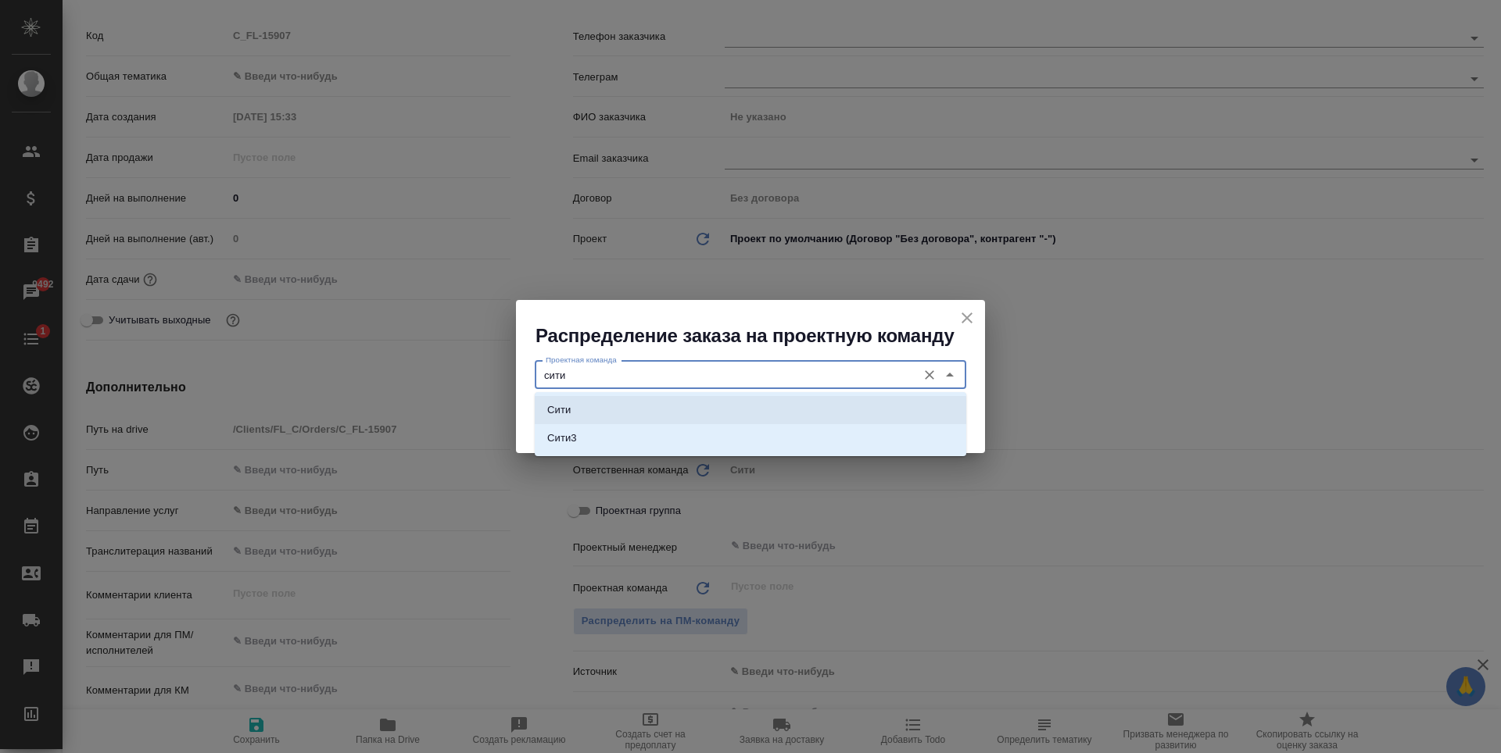
click at [644, 406] on li "Сити" at bounding box center [750, 410] width 431 height 28
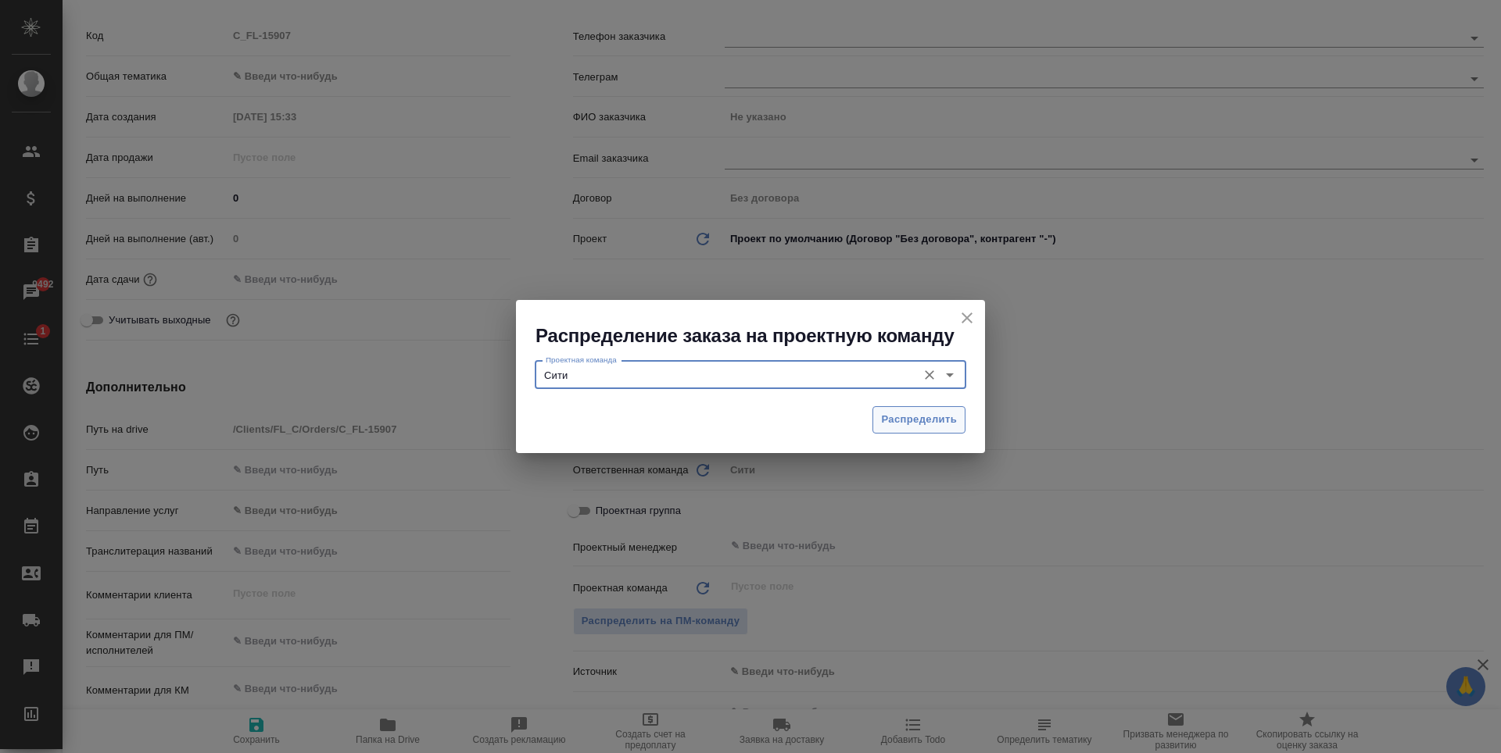
type input "Сити"
click at [912, 423] on span "Распределить" at bounding box center [919, 420] width 76 height 18
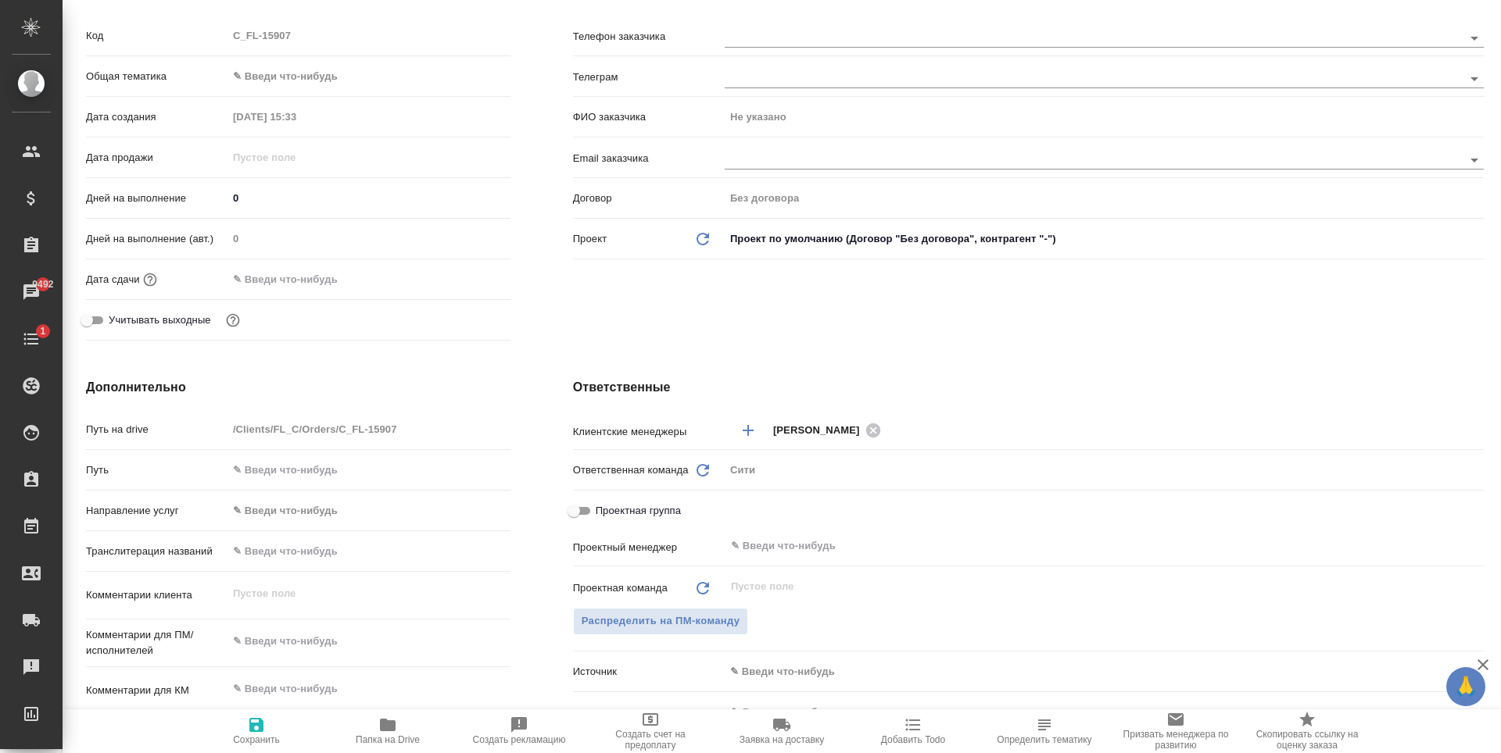
type textarea "x"
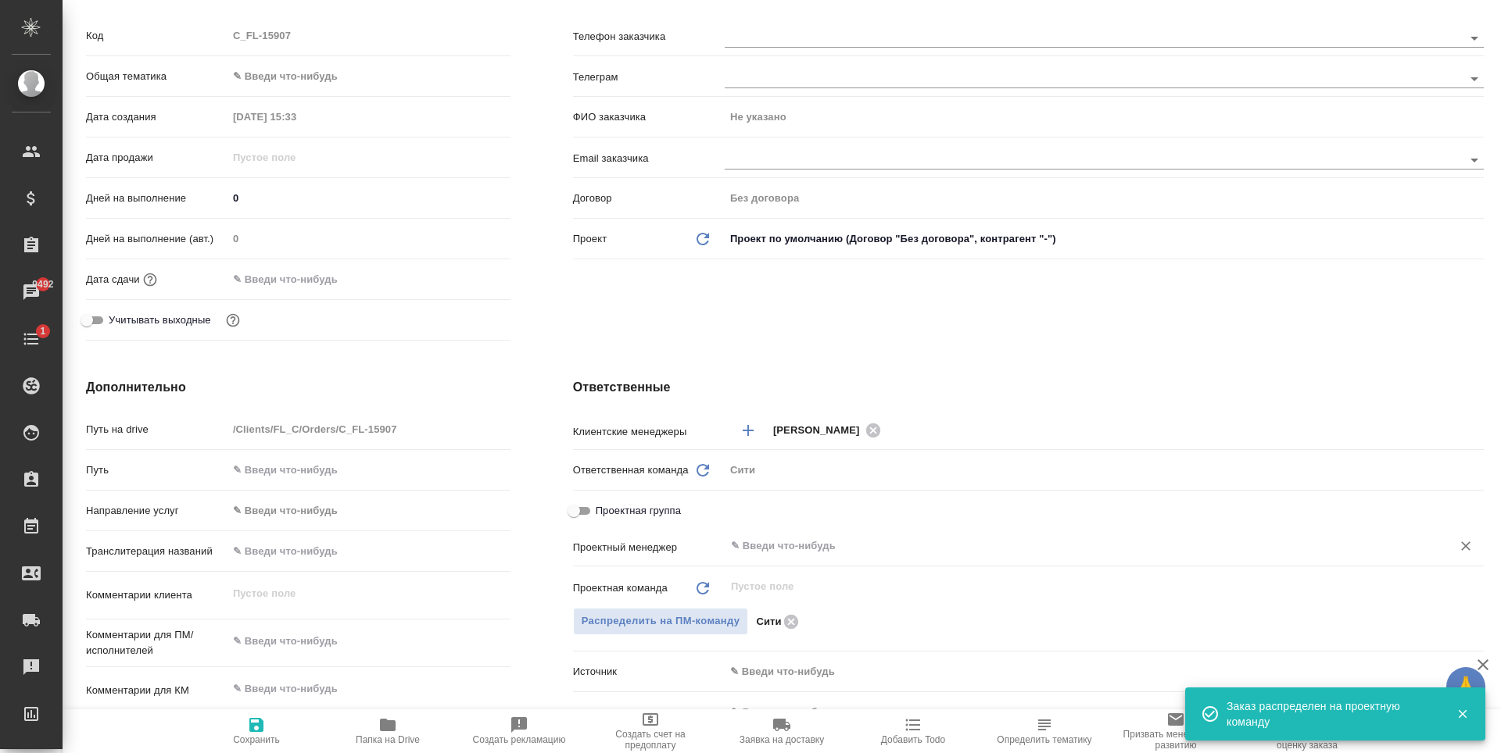
click at [788, 539] on input "text" at bounding box center [1077, 546] width 697 height 19
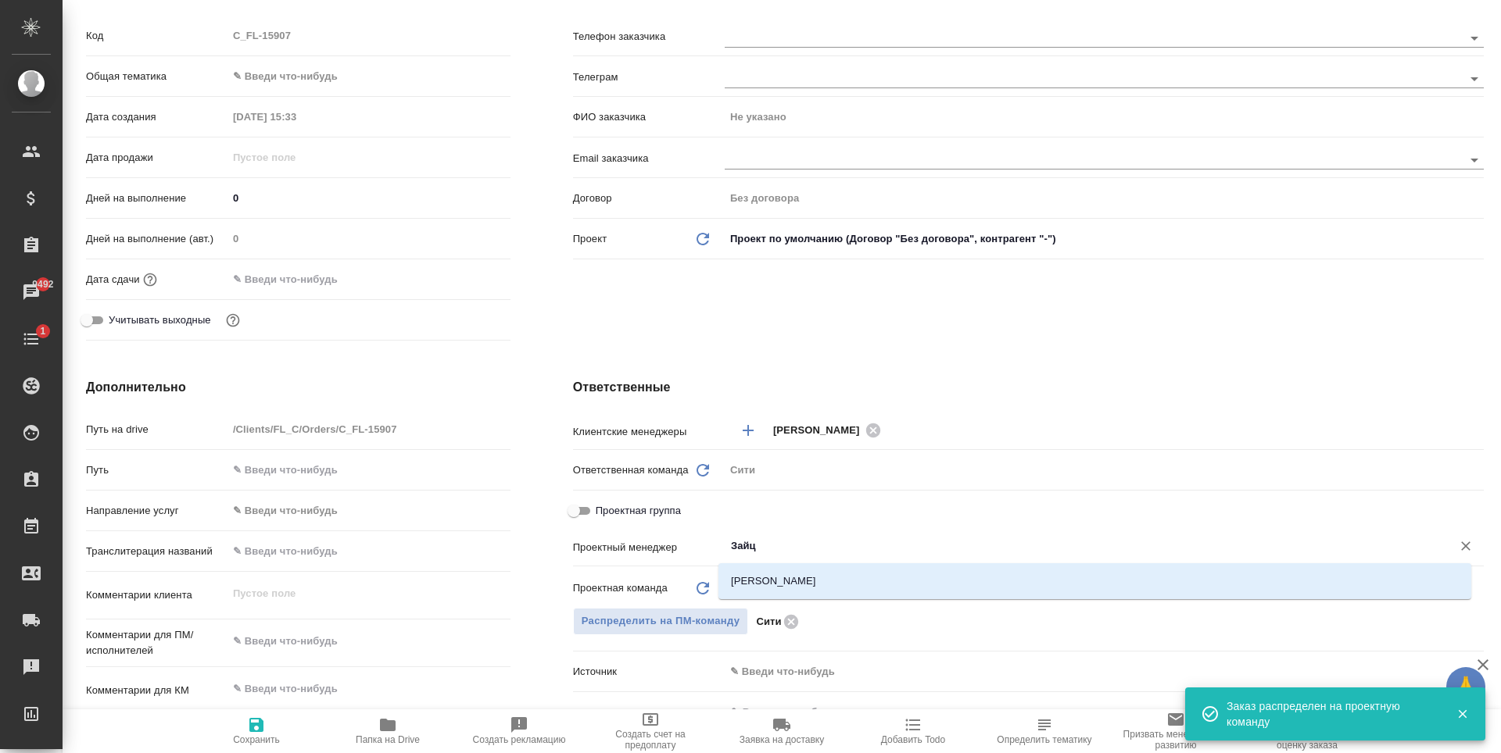
type input "Зайце"
click at [789, 580] on li "[PERSON_NAME]" at bounding box center [1094, 581] width 753 height 28
type textarea "x"
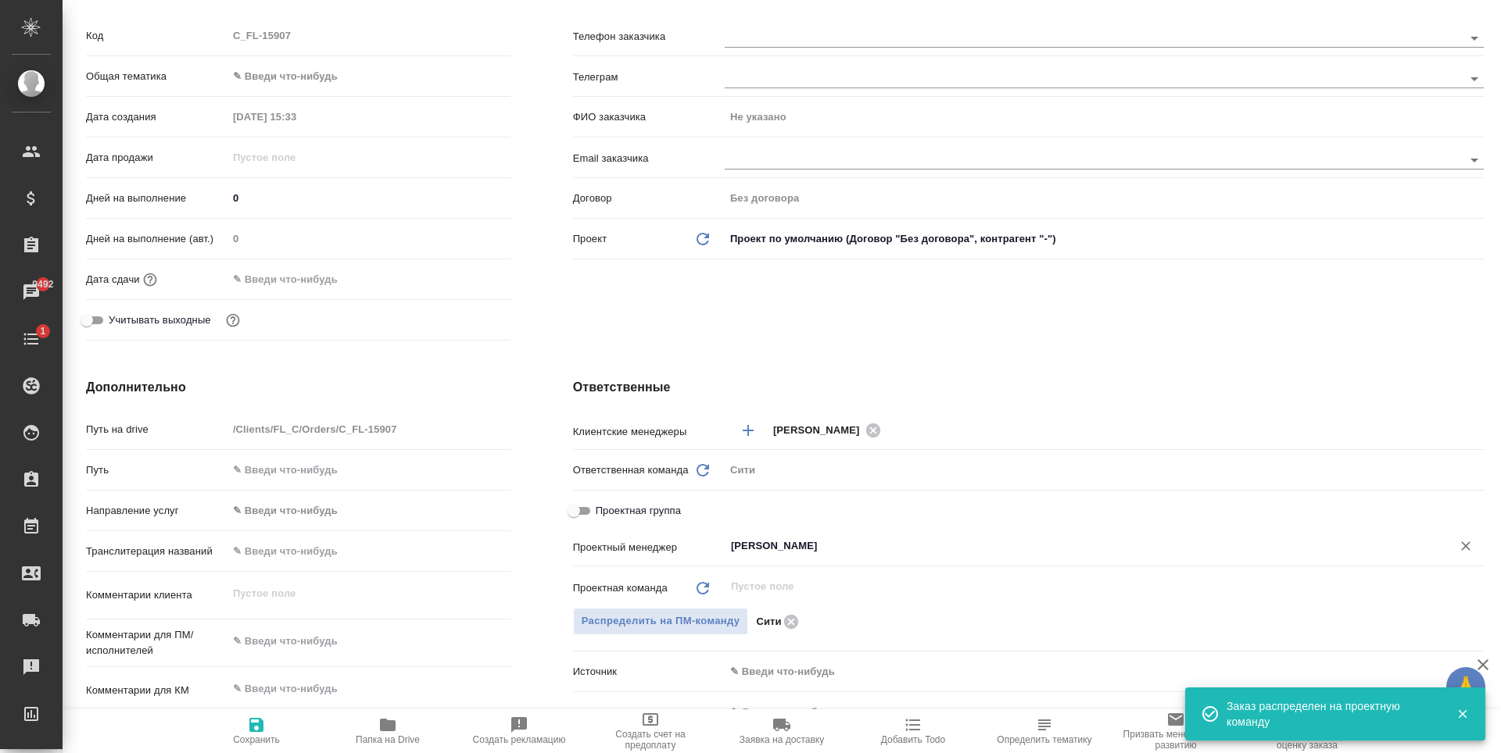
type input "[PERSON_NAME]"
click at [833, 491] on div "Ответственная команда Обновить Сити c" at bounding box center [1028, 476] width 911 height 41
type textarea "x"
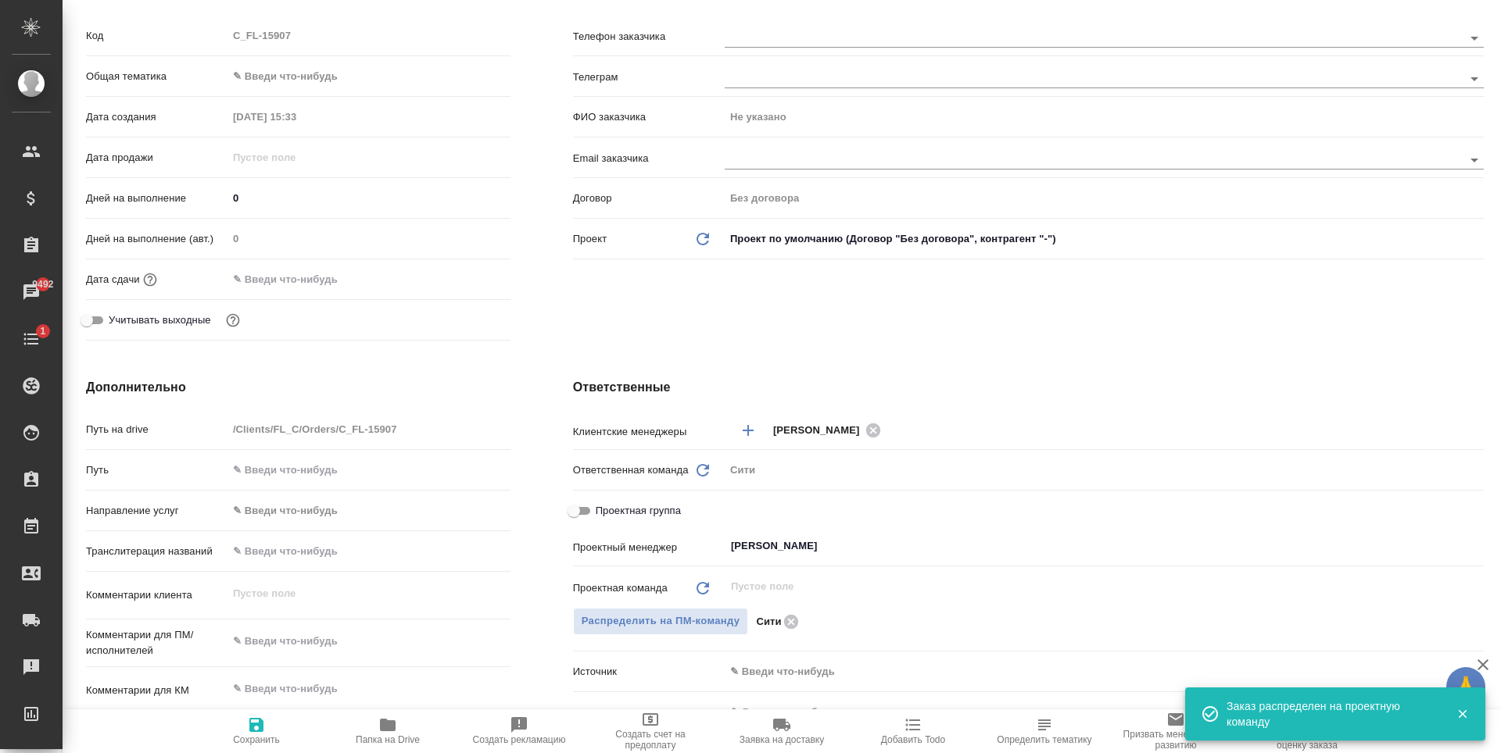
type textarea "x"
click at [249, 735] on span "Сохранить" at bounding box center [256, 740] width 47 height 11
type textarea "x"
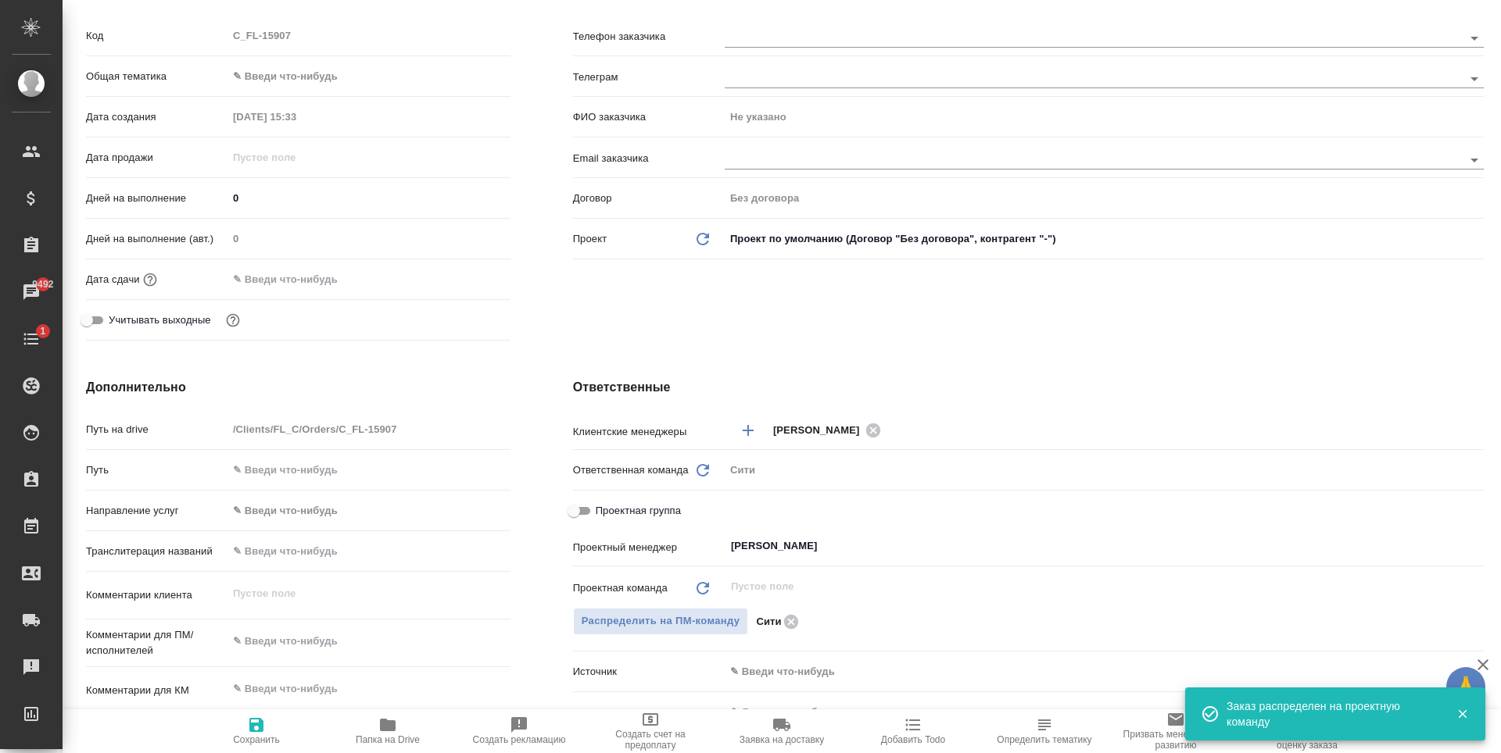
type textarea "x"
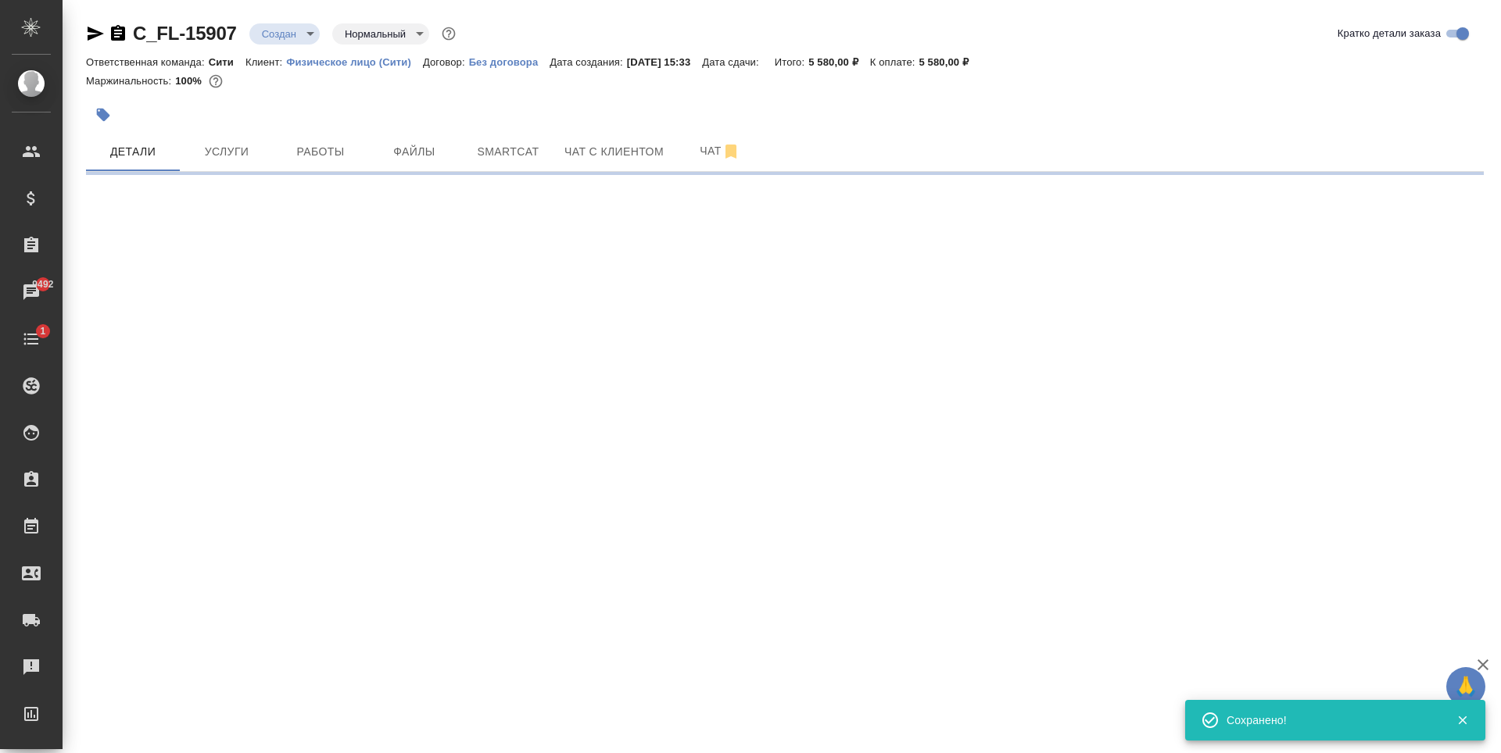
scroll to position [0, 0]
select select "RU"
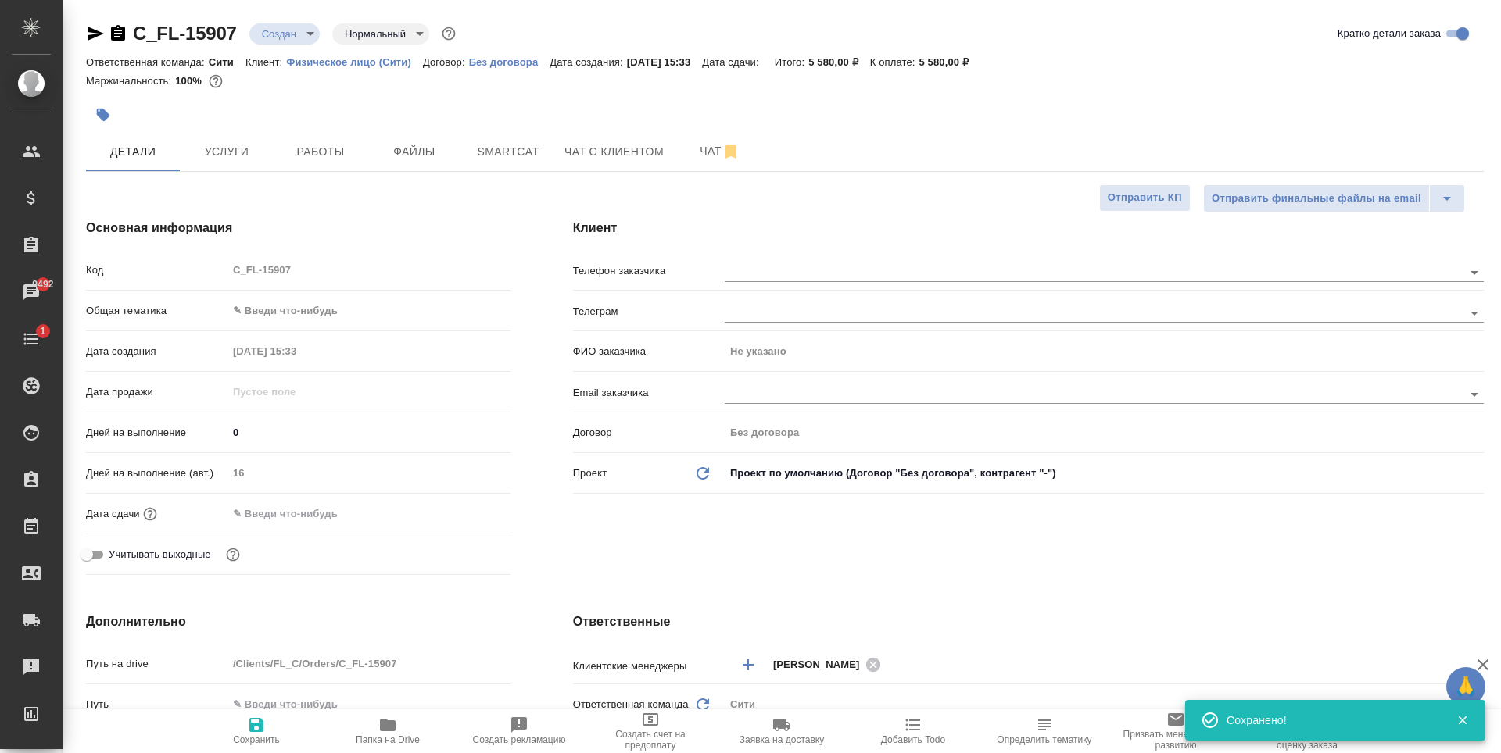
click at [280, 35] on body "🙏 .cls-1 fill:#fff; AWATERA [PERSON_NAME] Спецификации Заказы 9492 Чаты 1 Todo …" at bounding box center [750, 376] width 1501 height 753
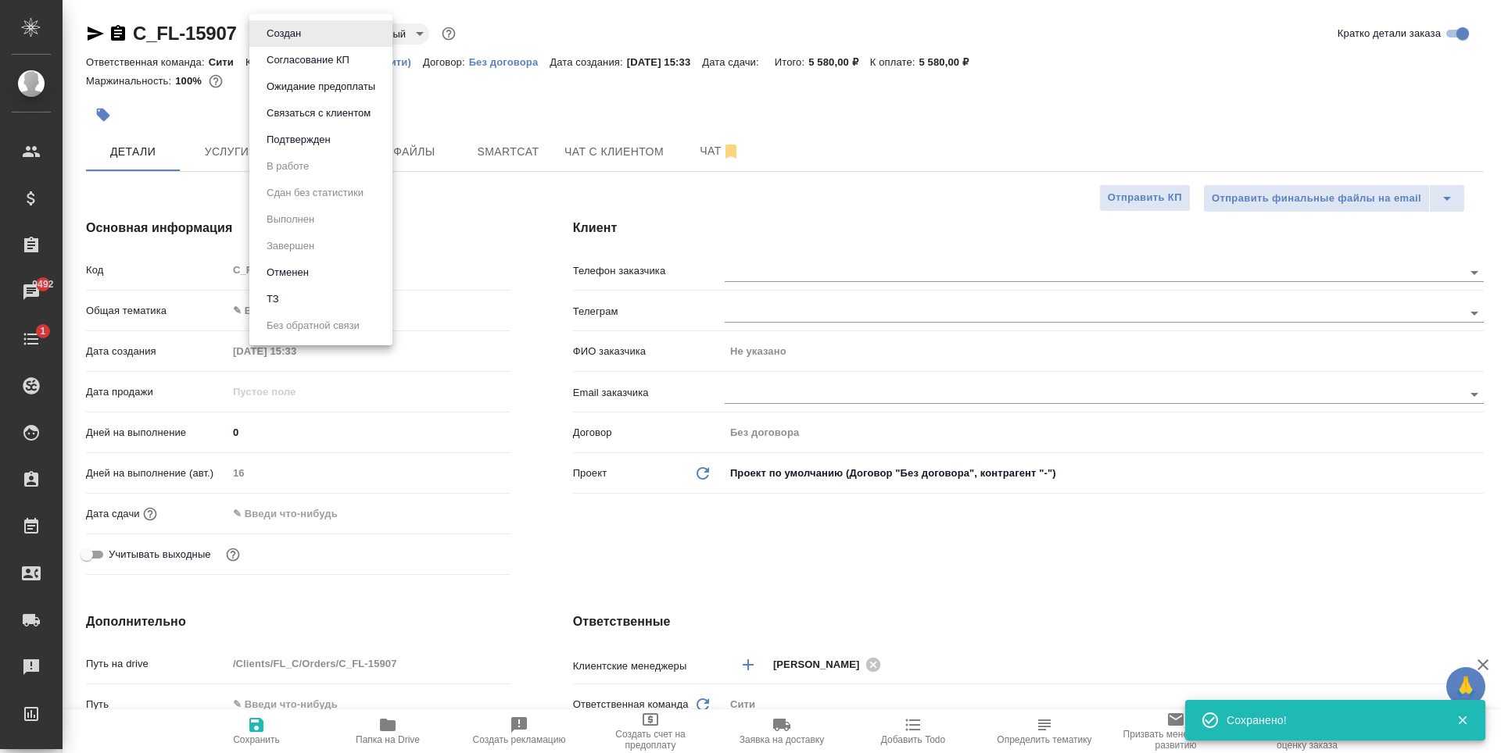
type textarea "x"
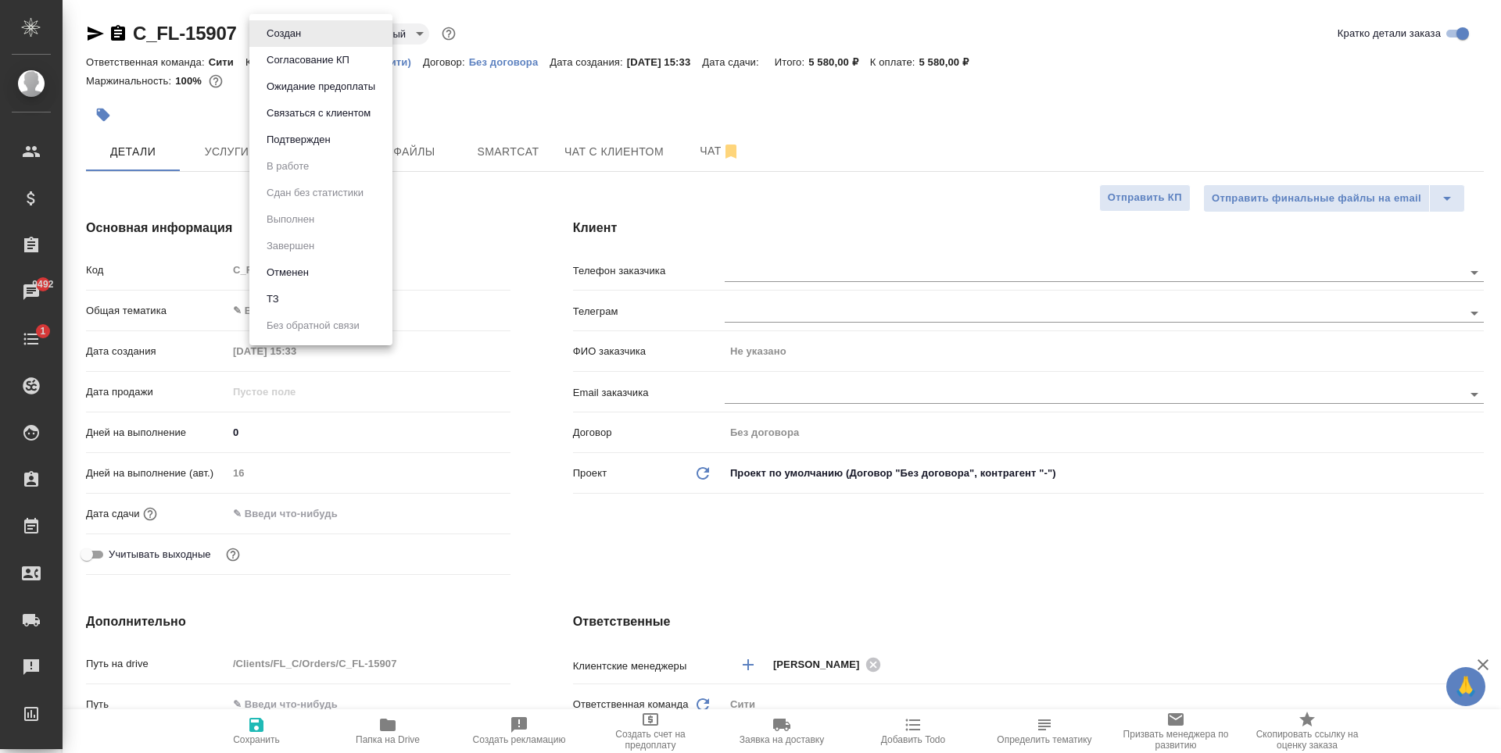
click at [447, 309] on div at bounding box center [750, 376] width 1501 height 753
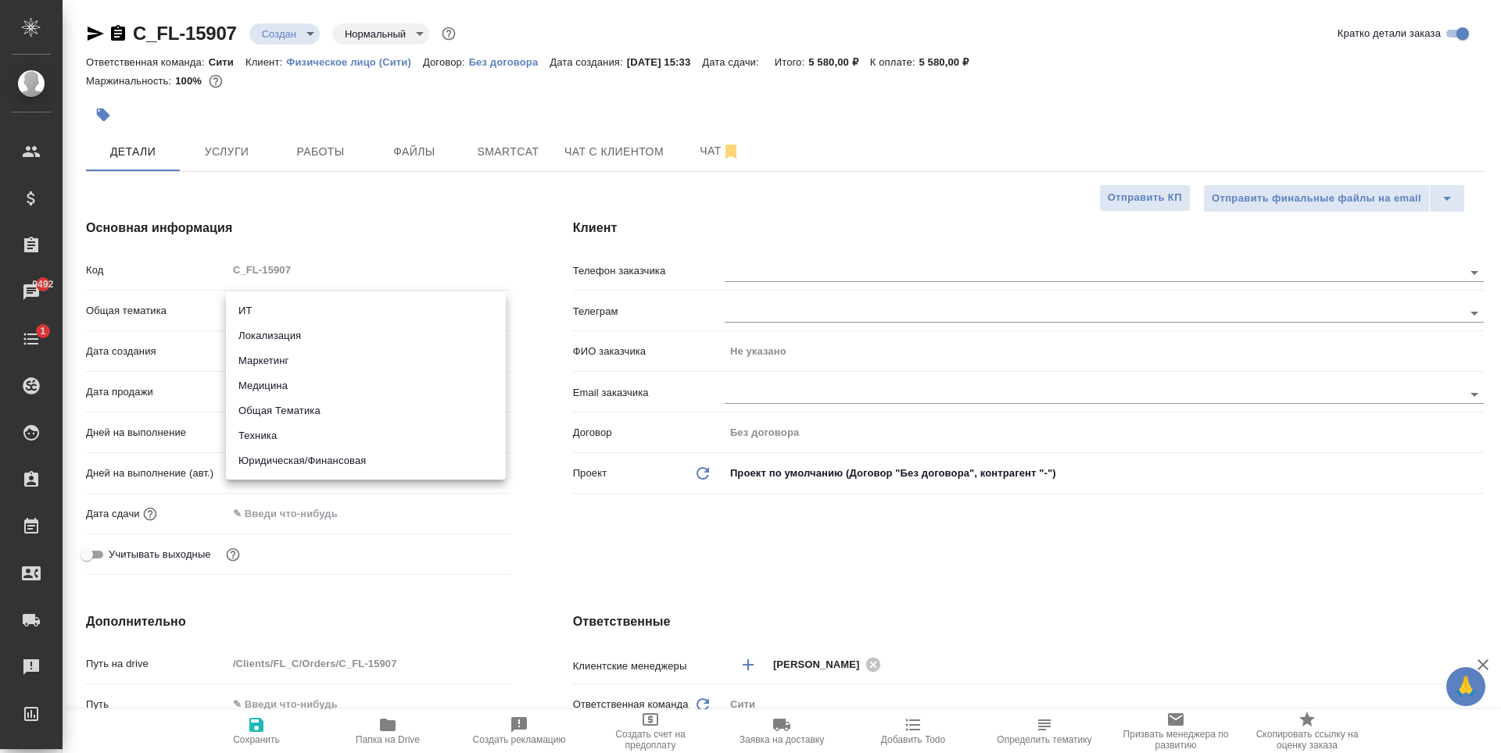
click at [377, 306] on body "🙏 .cls-1 fill:#fff; AWATERA [PERSON_NAME] Спецификации Заказы 9492 Чаты 1 Todo …" at bounding box center [750, 376] width 1501 height 753
click at [365, 453] on li "Юридическая/Финансовая" at bounding box center [366, 461] width 280 height 25
type input "yr-fn"
type textarea "x"
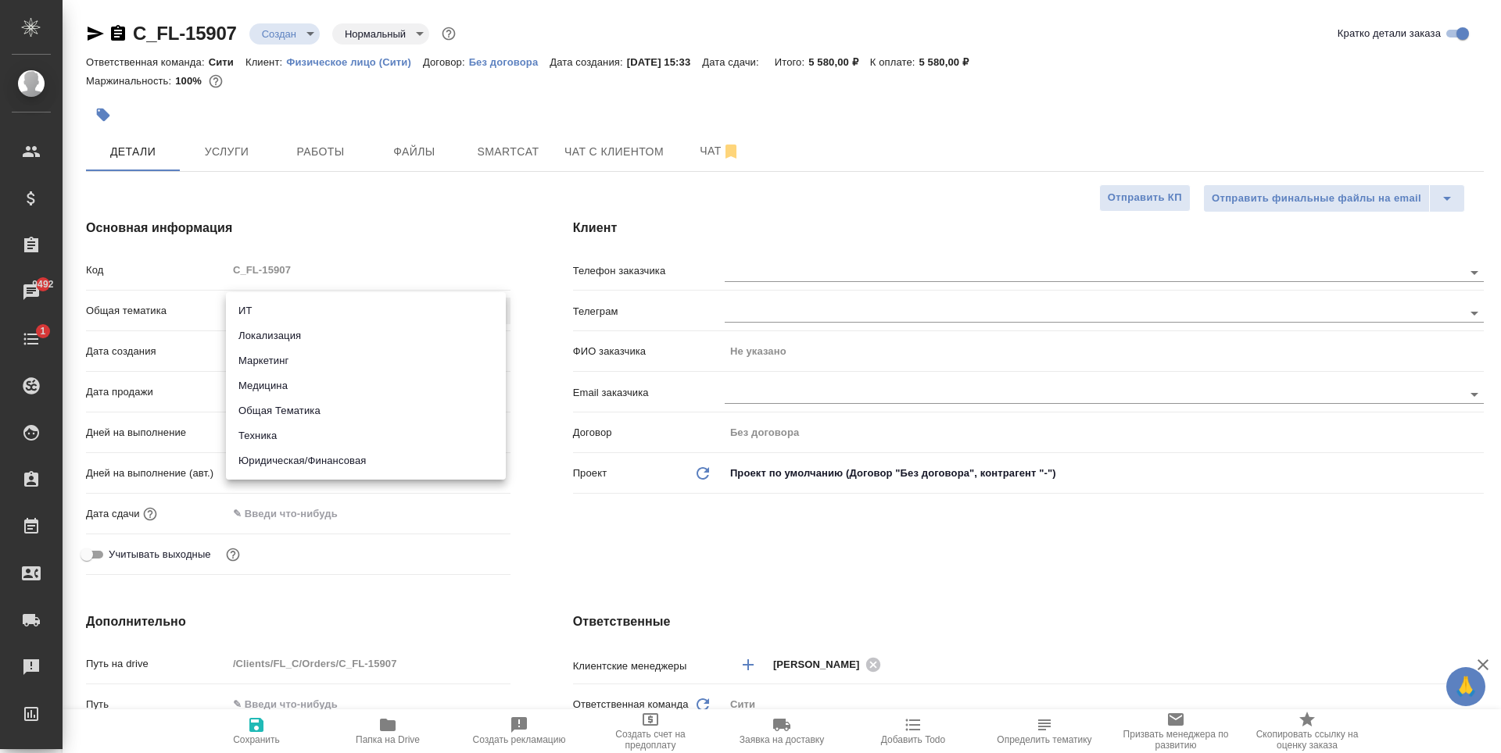
type textarea "x"
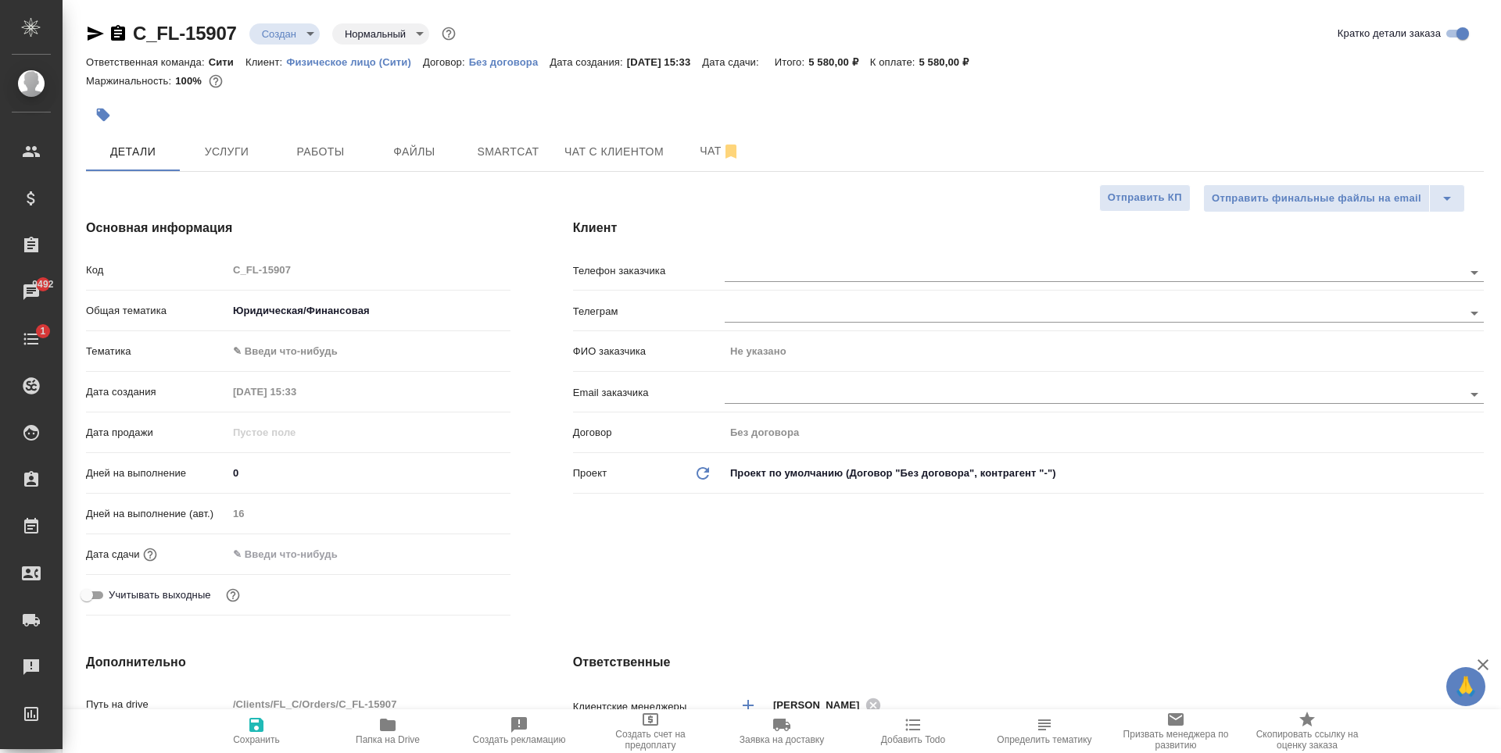
click at [345, 355] on body "🙏 .cls-1 fill:#fff; AWATERA [PERSON_NAME] Спецификации Заказы 9492 Чаты 1 Todo …" at bounding box center [750, 376] width 1501 height 753
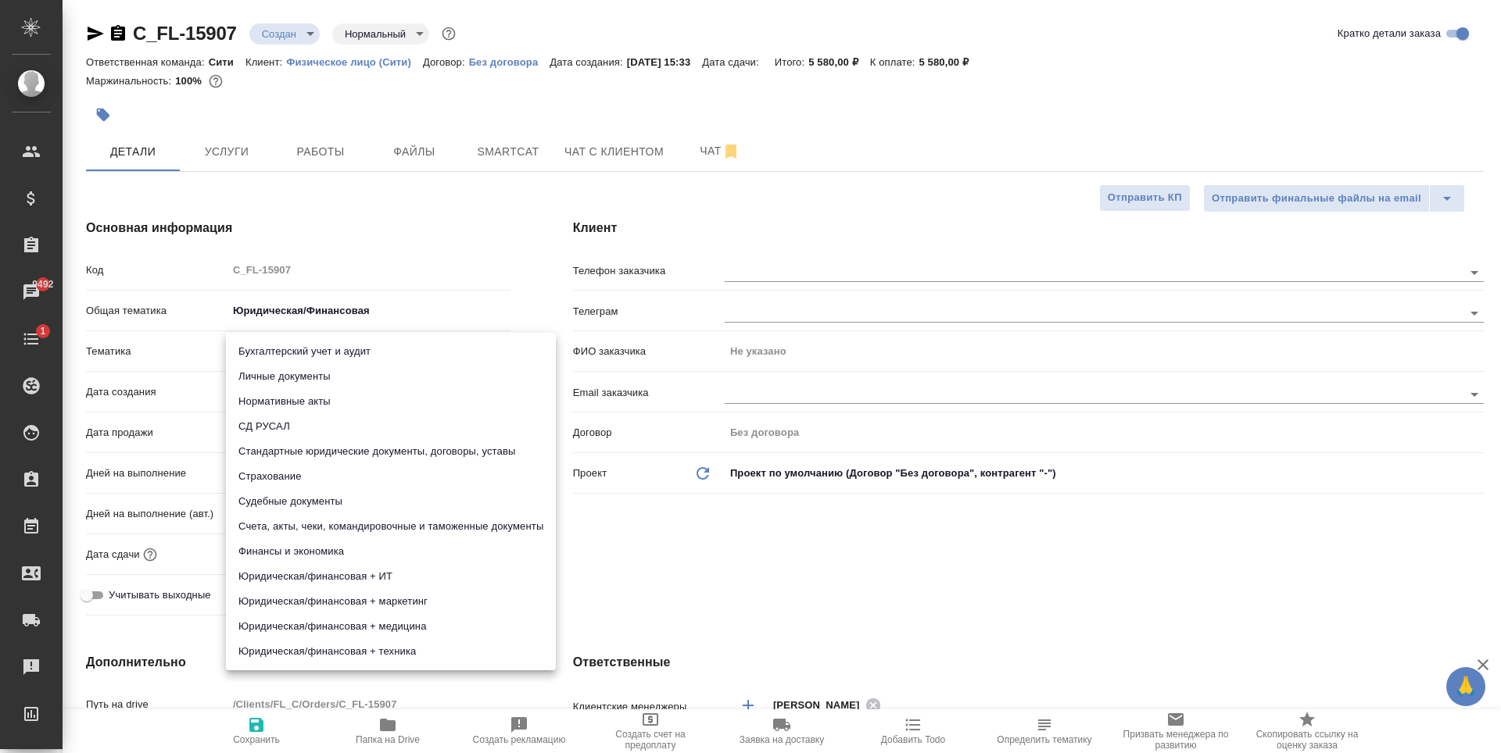
click at [320, 370] on li "Личные документы" at bounding box center [391, 376] width 330 height 25
type textarea "x"
type input "5a8b8b956a9677013d343cfe"
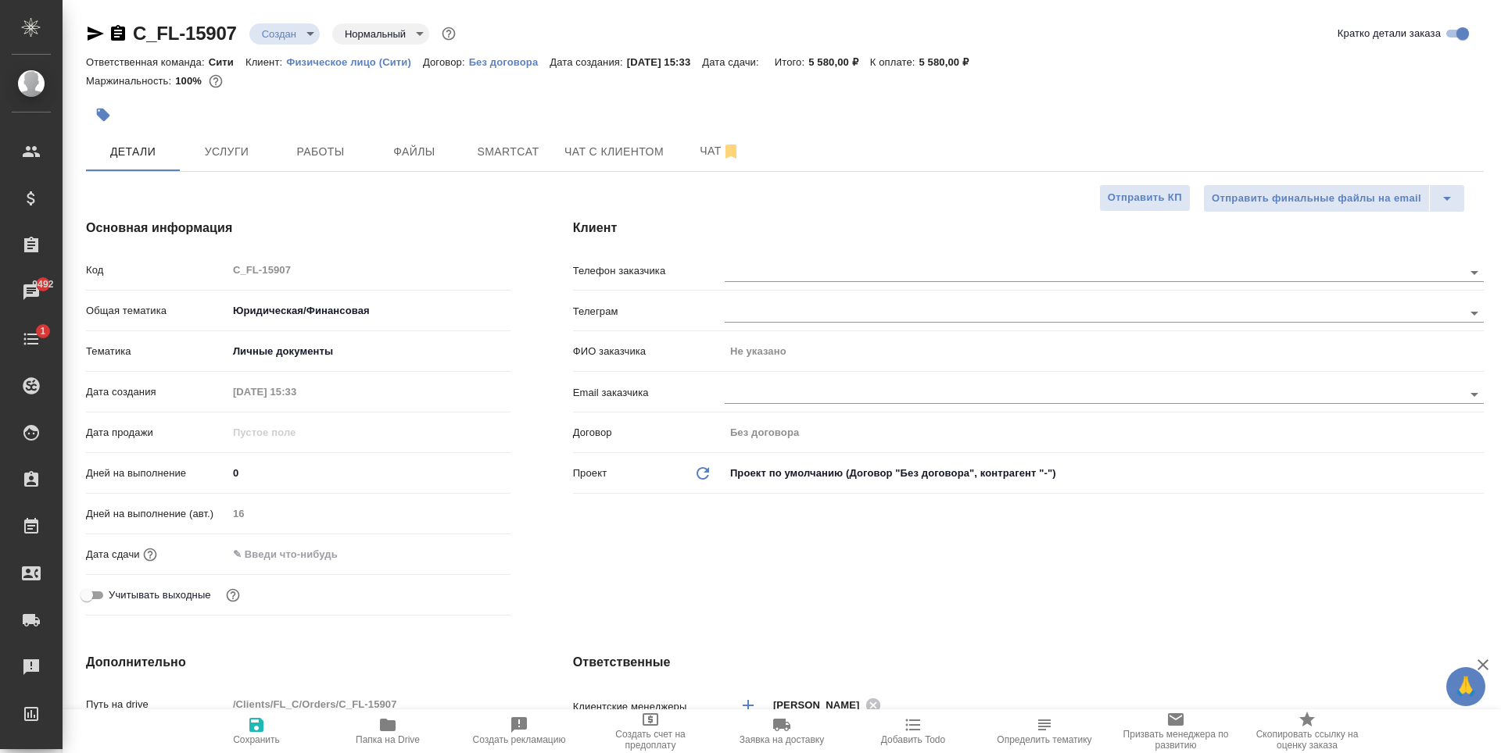
click at [245, 725] on span "Сохранить" at bounding box center [256, 731] width 113 height 30
type textarea "x"
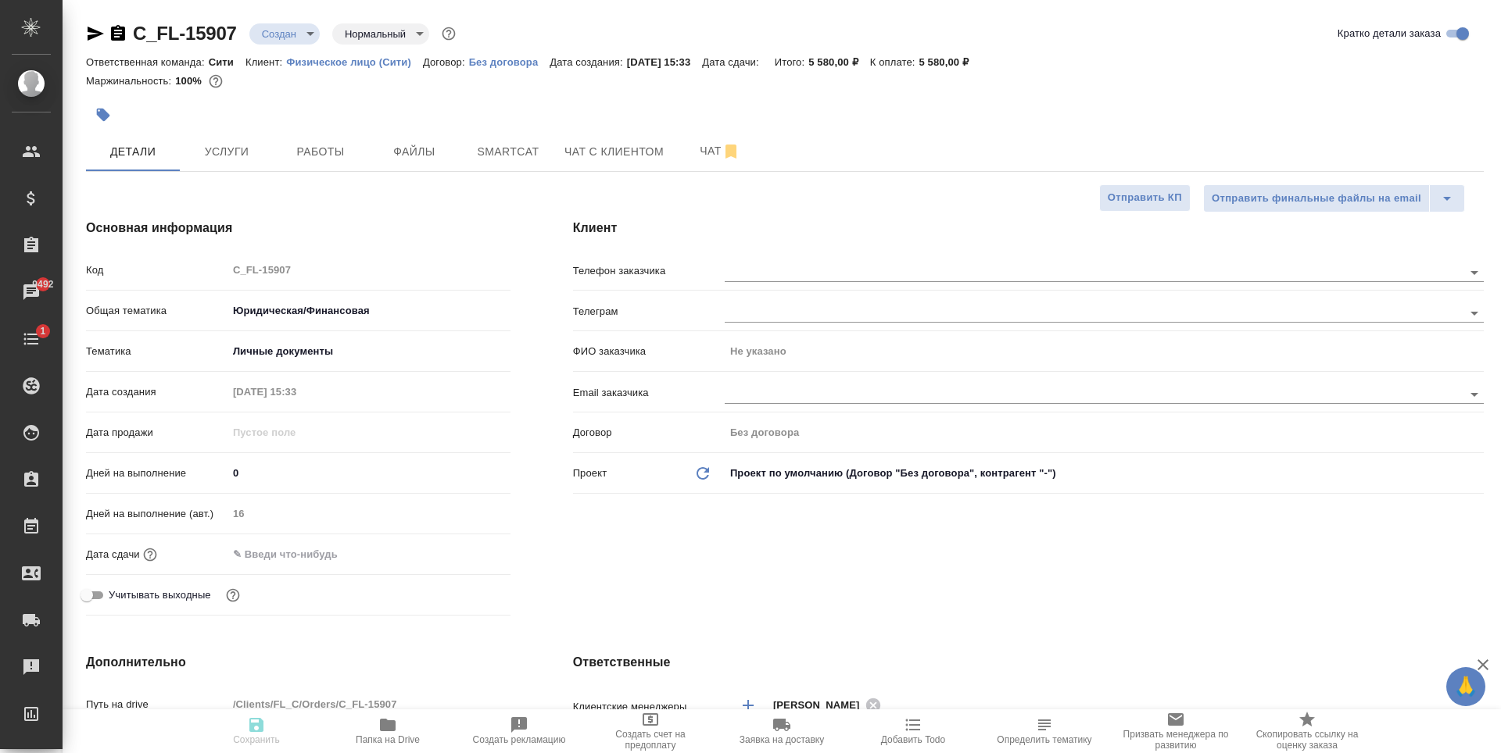
type textarea "x"
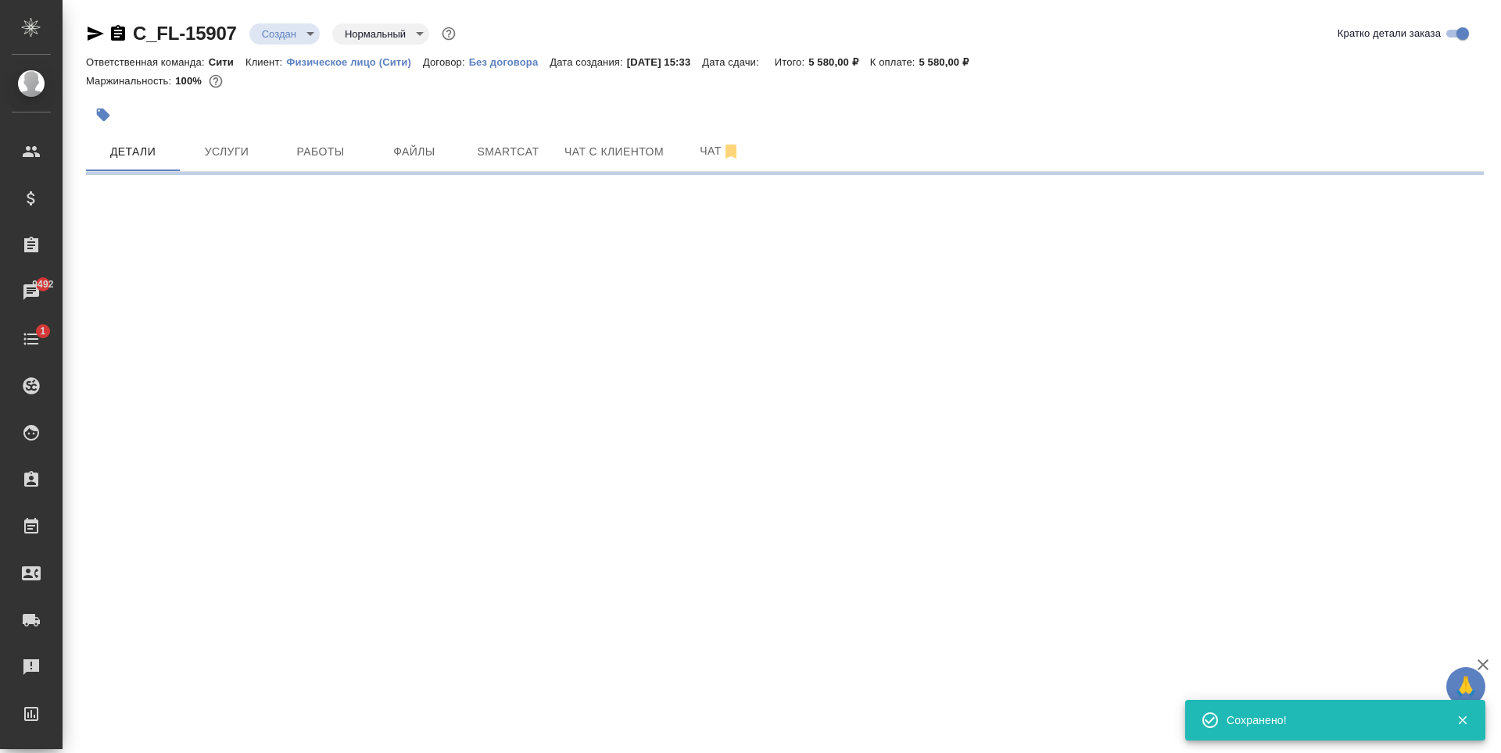
select select "RU"
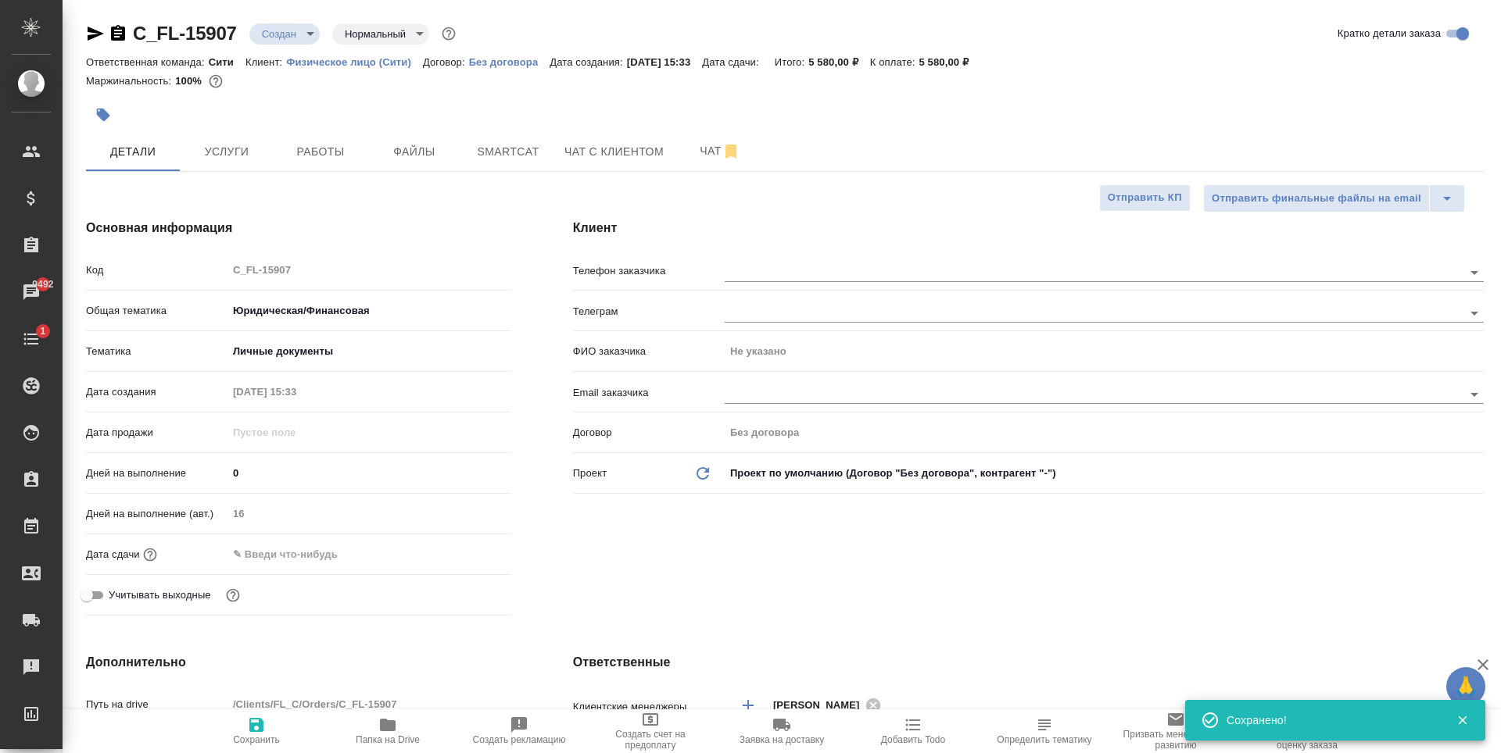
type textarea "x"
click at [323, 557] on input "text" at bounding box center [296, 554] width 137 height 23
click at [458, 557] on icon "button" at bounding box center [465, 553] width 14 height 16
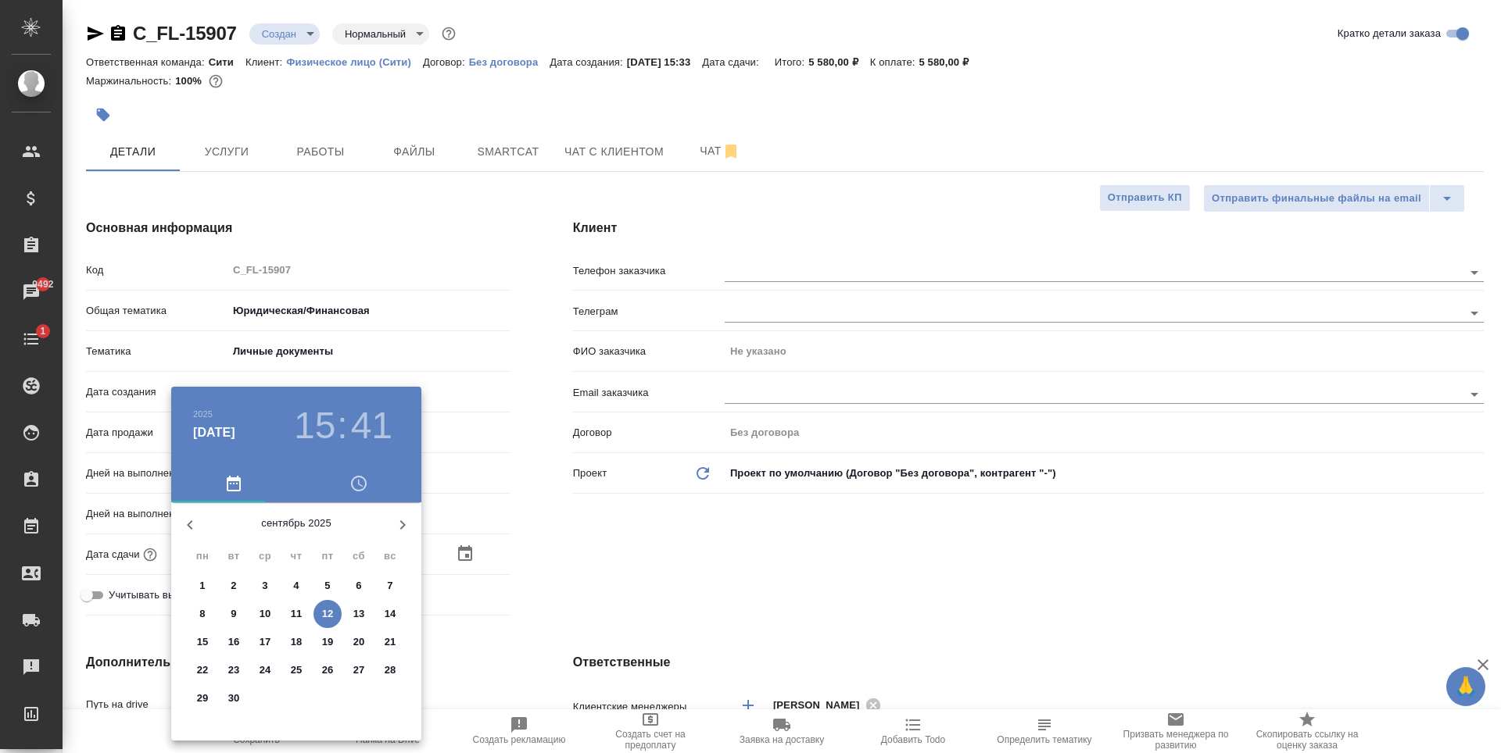
click at [199, 643] on p "15" at bounding box center [203, 643] width 12 height 16
type input "[DATE] 15:41"
type textarea "x"
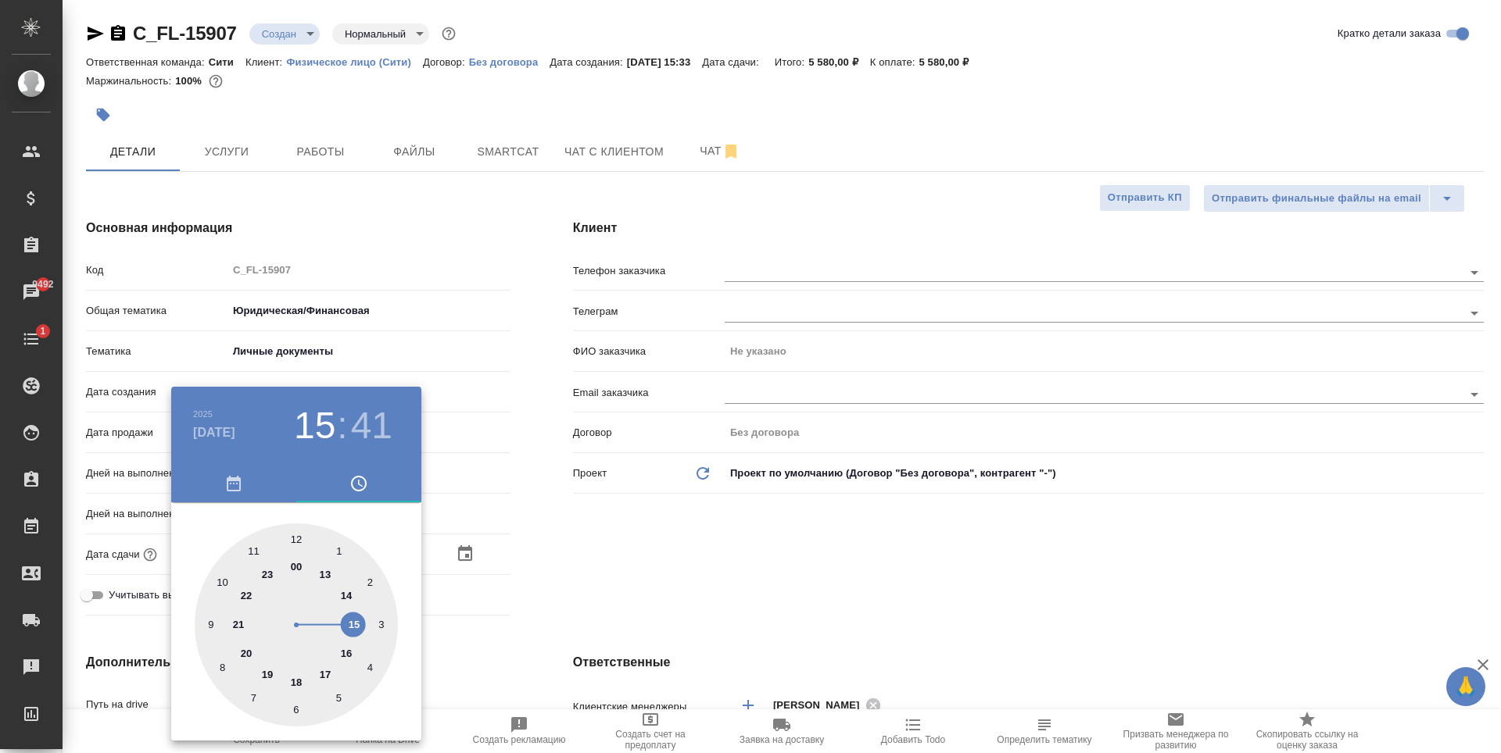
click at [220, 432] on h4 "[DATE]" at bounding box center [214, 433] width 42 height 19
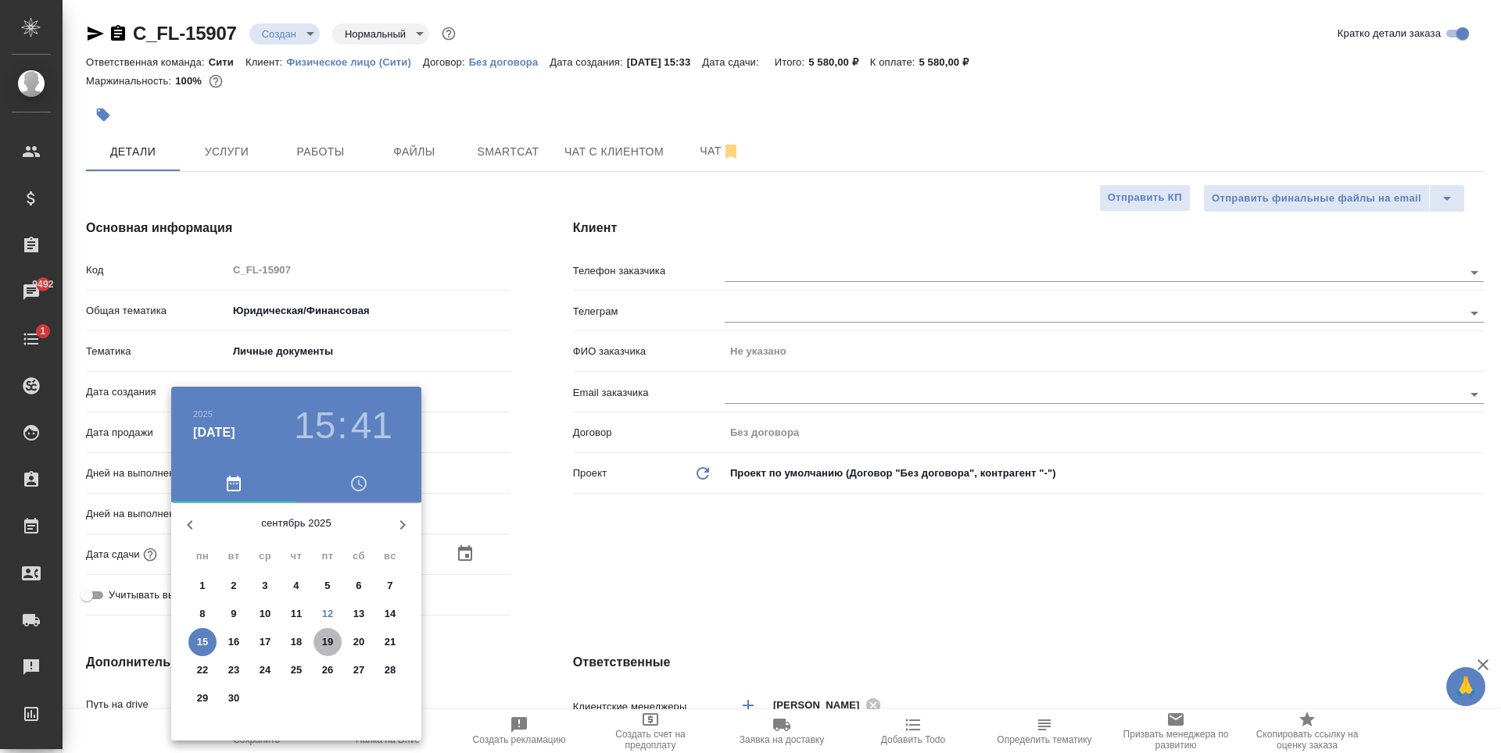
click at [328, 646] on p "19" at bounding box center [328, 643] width 12 height 16
type input "[DATE] 15:41"
type textarea "x"
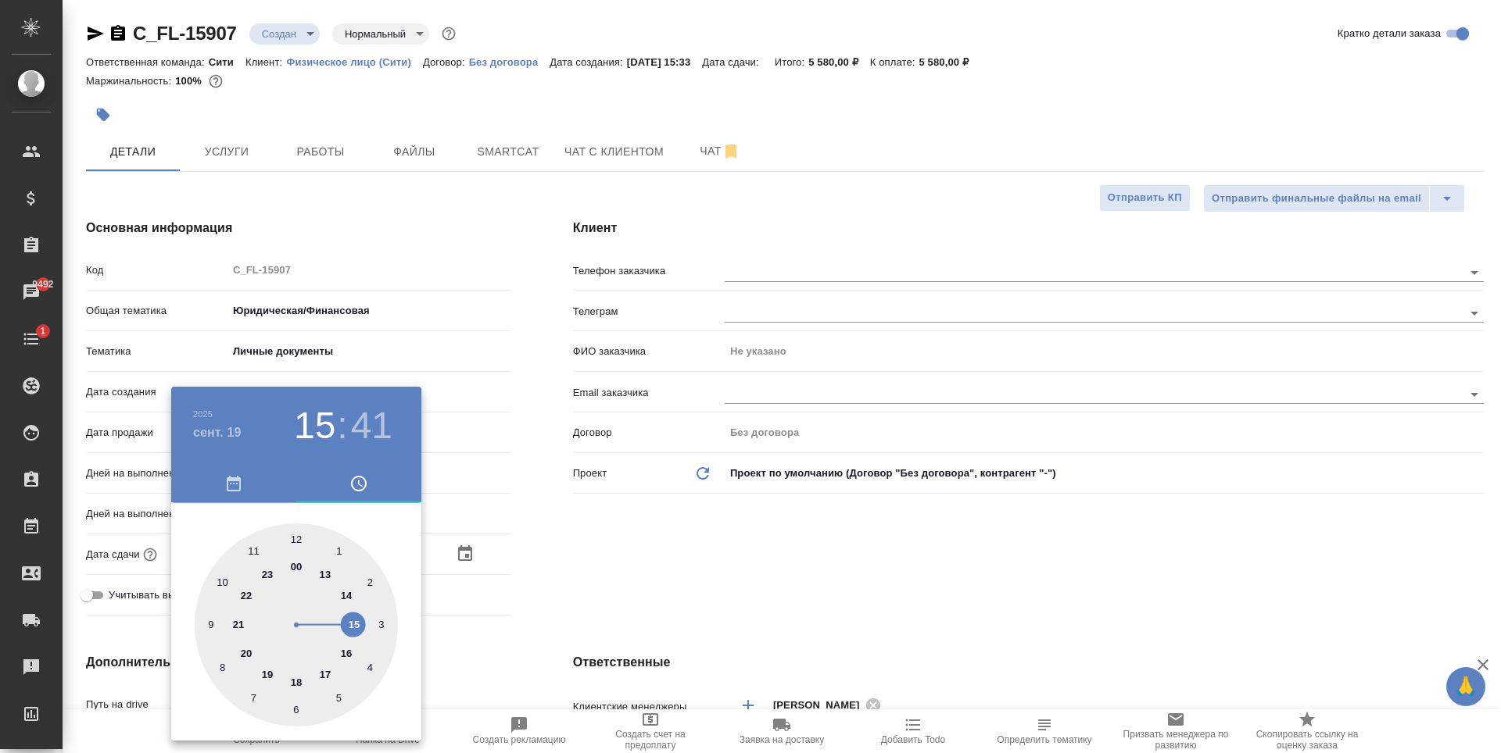
click at [300, 677] on div at bounding box center [296, 625] width 203 height 203
type input "[DATE] 18:41"
type textarea "x"
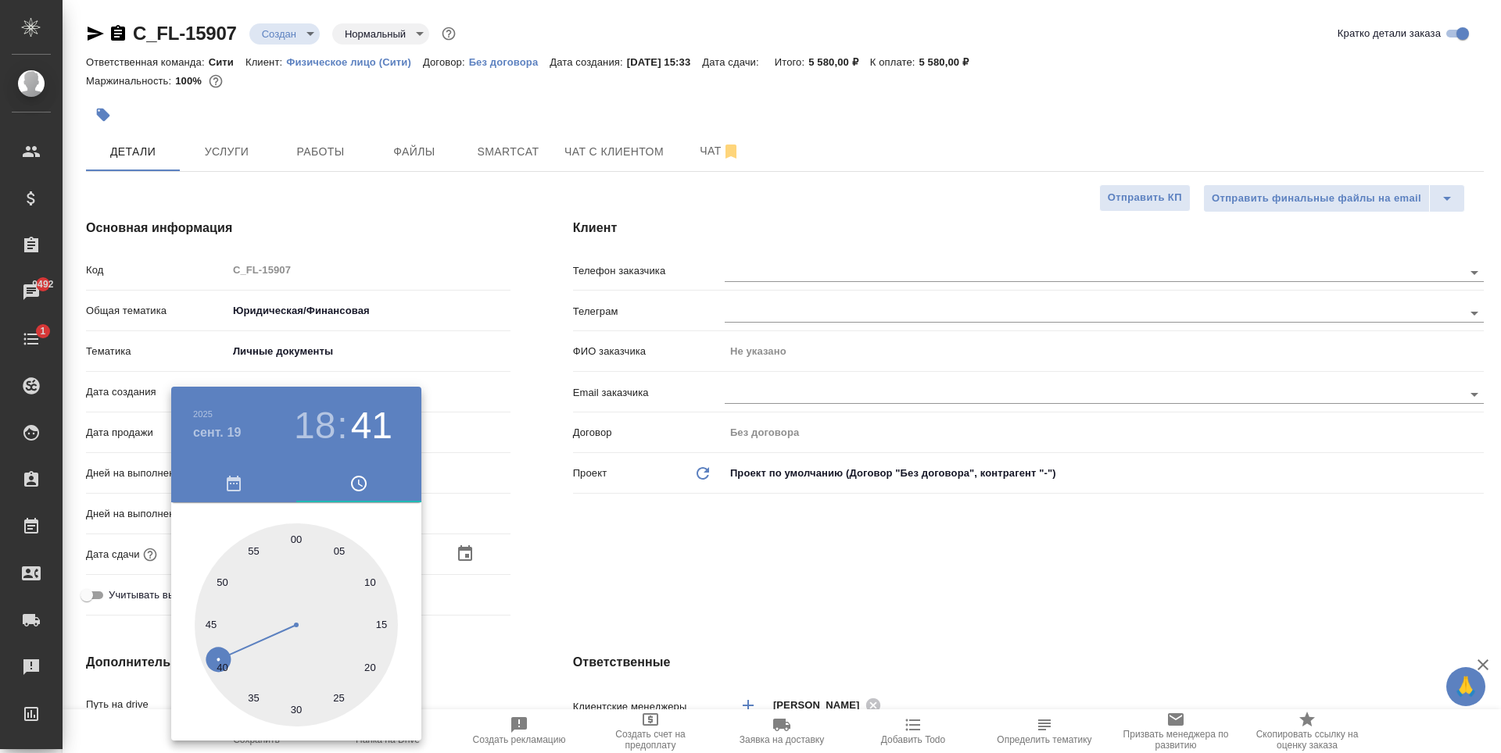
click at [295, 534] on div at bounding box center [296, 625] width 203 height 203
type input "[DATE] 18:00"
type textarea "x"
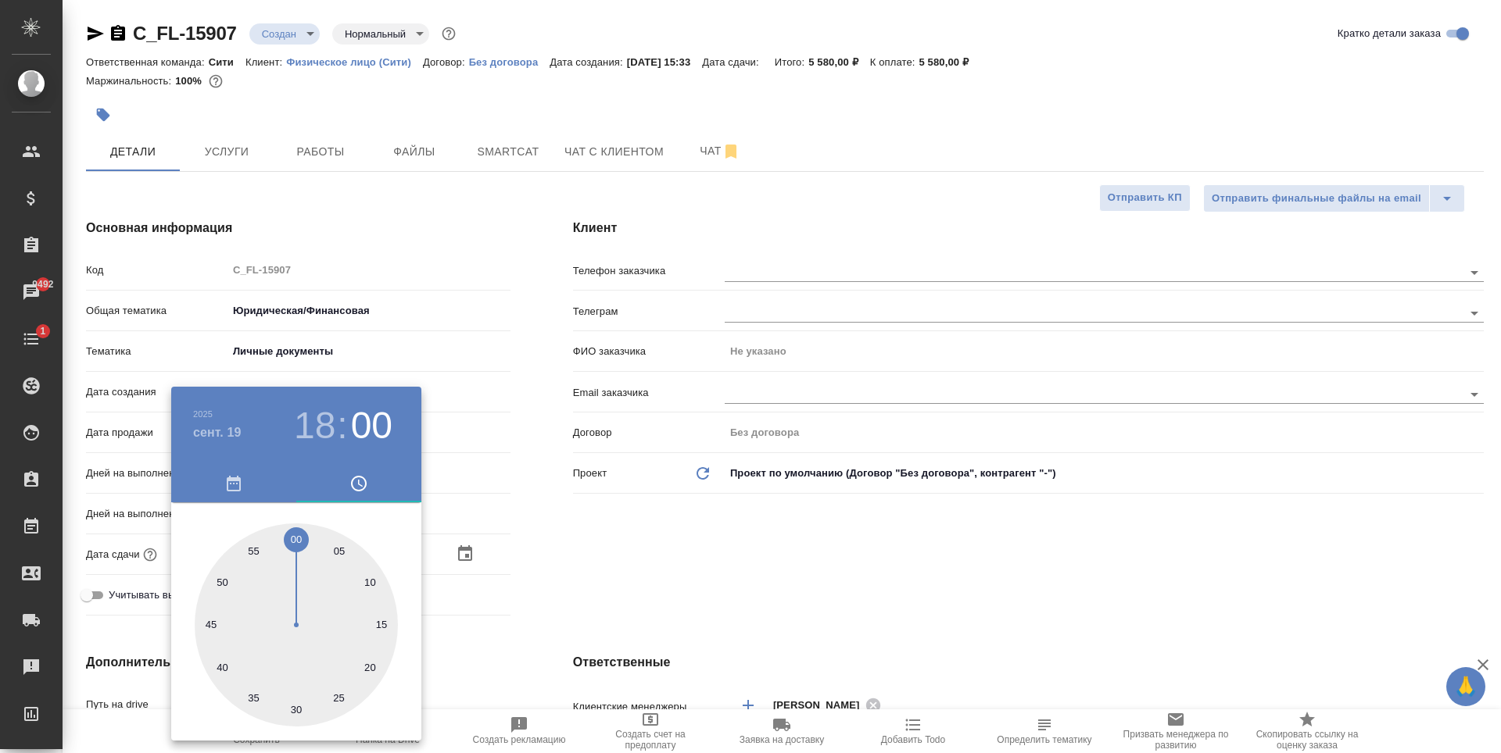
click at [727, 548] on div at bounding box center [750, 376] width 1501 height 753
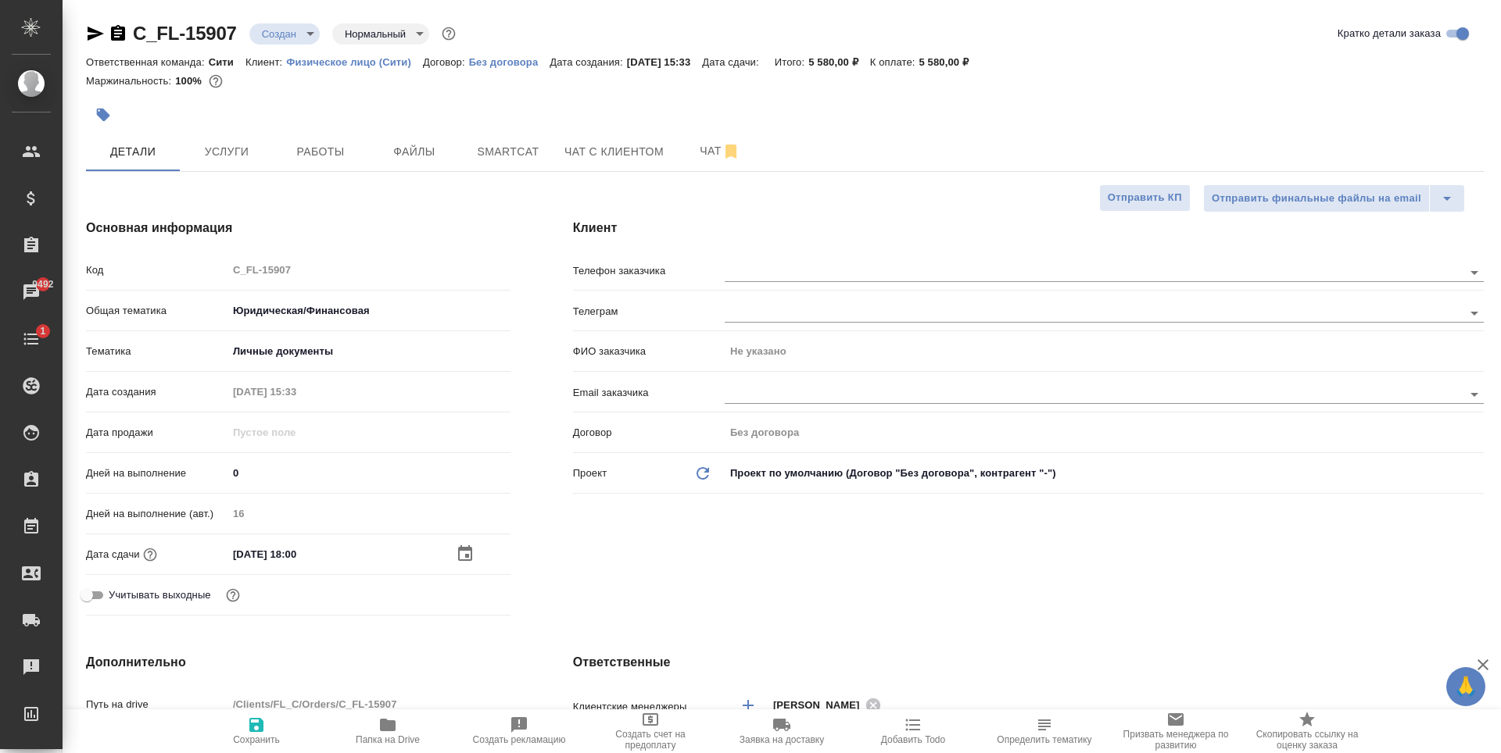
click at [259, 741] on span "Сохранить" at bounding box center [256, 740] width 47 height 11
type textarea "x"
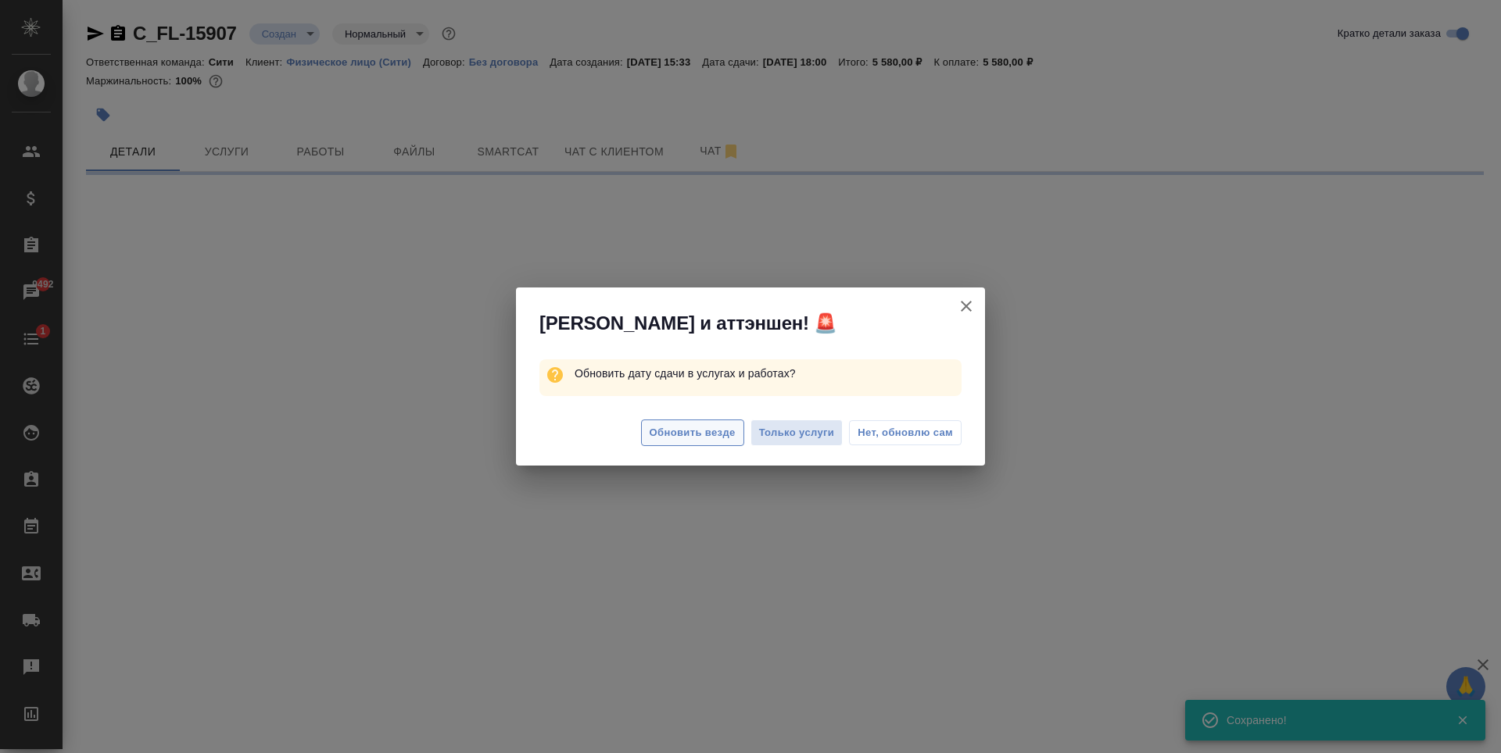
click at [694, 443] on button "Обновить везде" at bounding box center [692, 433] width 103 height 27
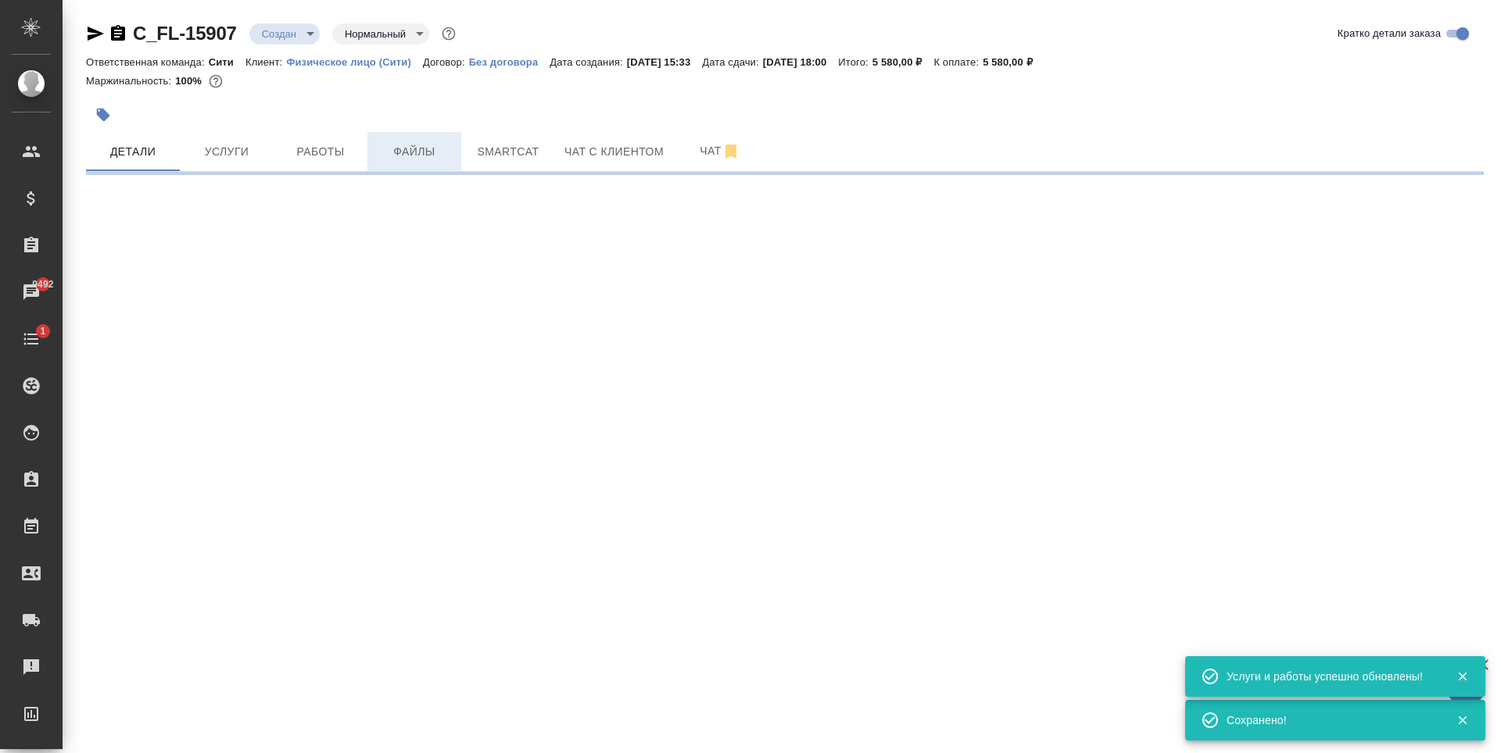
select select "RU"
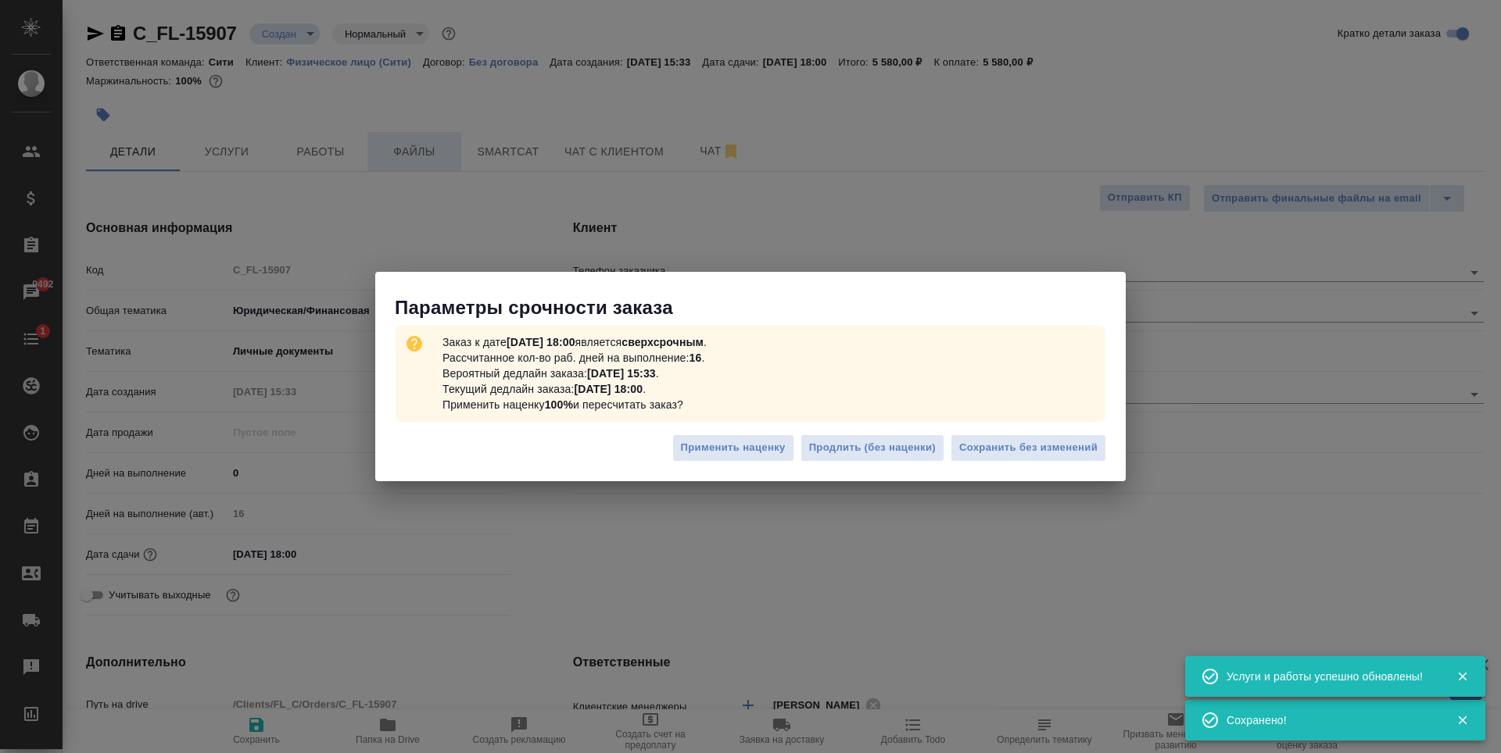
type textarea "x"
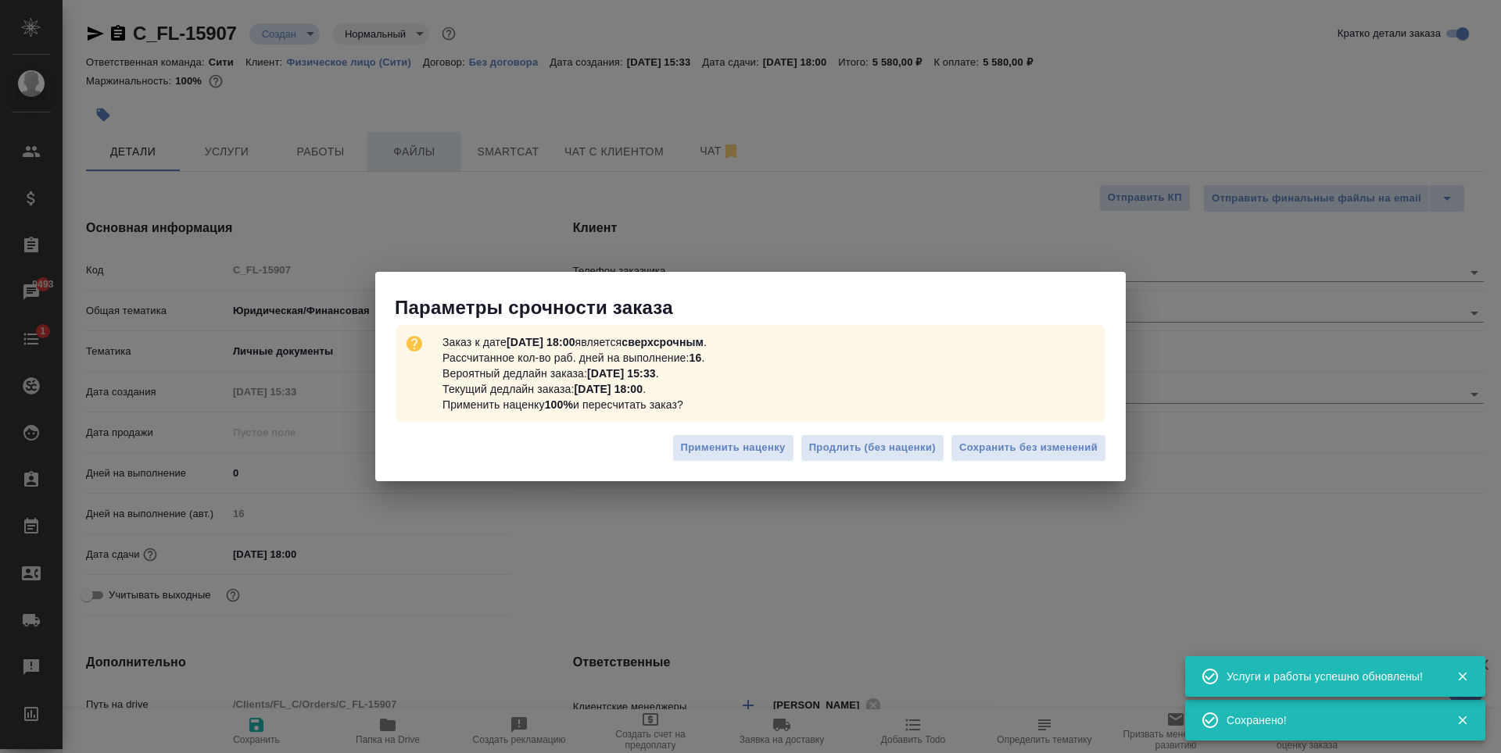
type textarea "x"
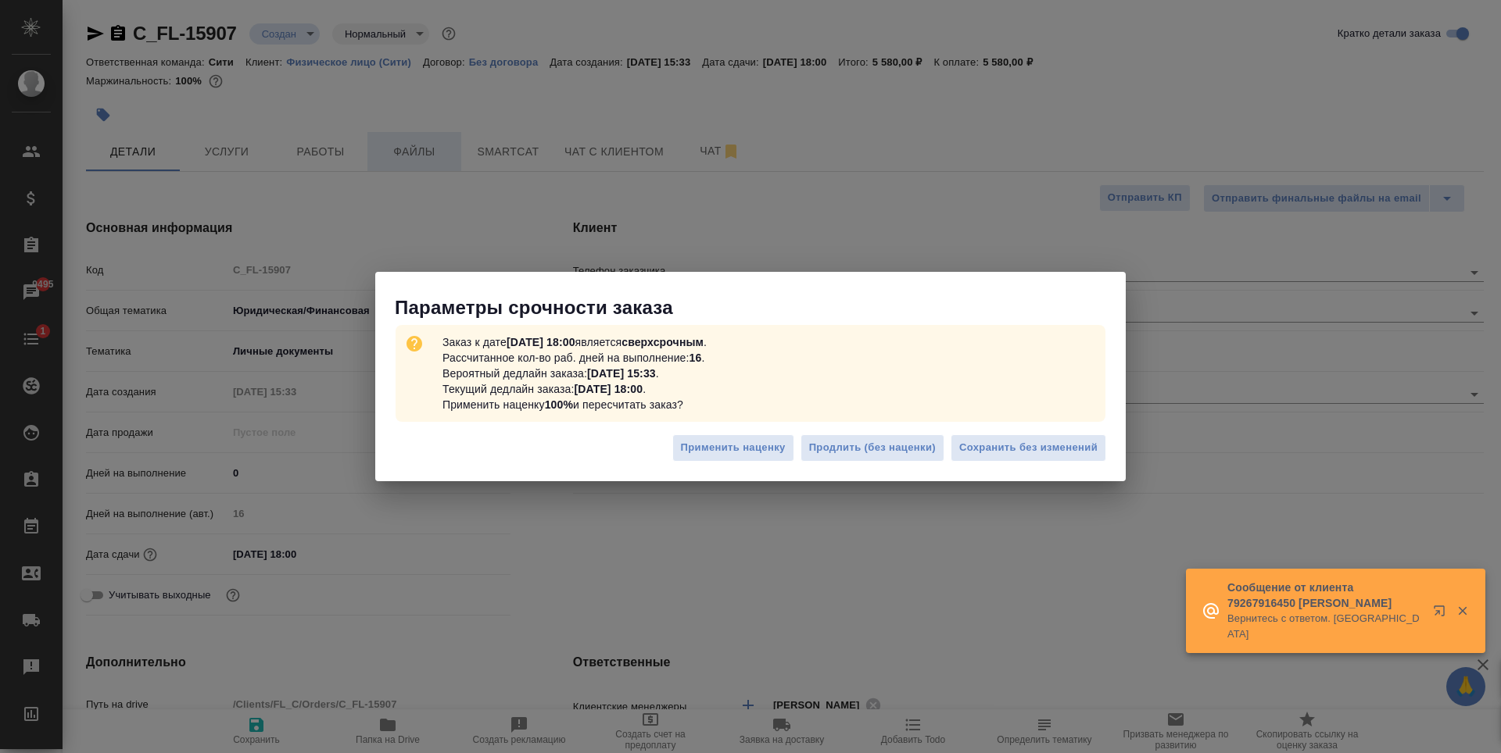
type textarea "x"
